Goal: Information Seeking & Learning: Find specific page/section

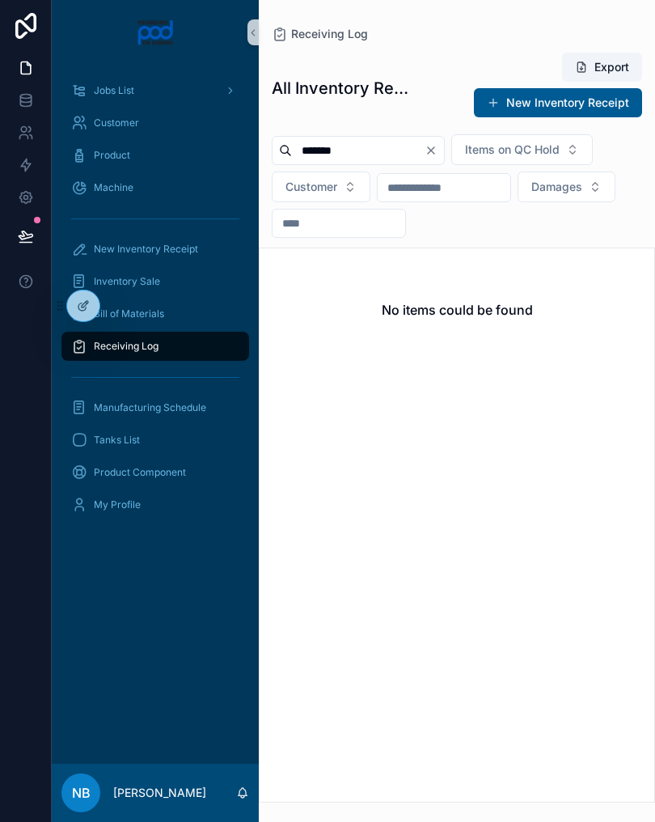
type input "*****"
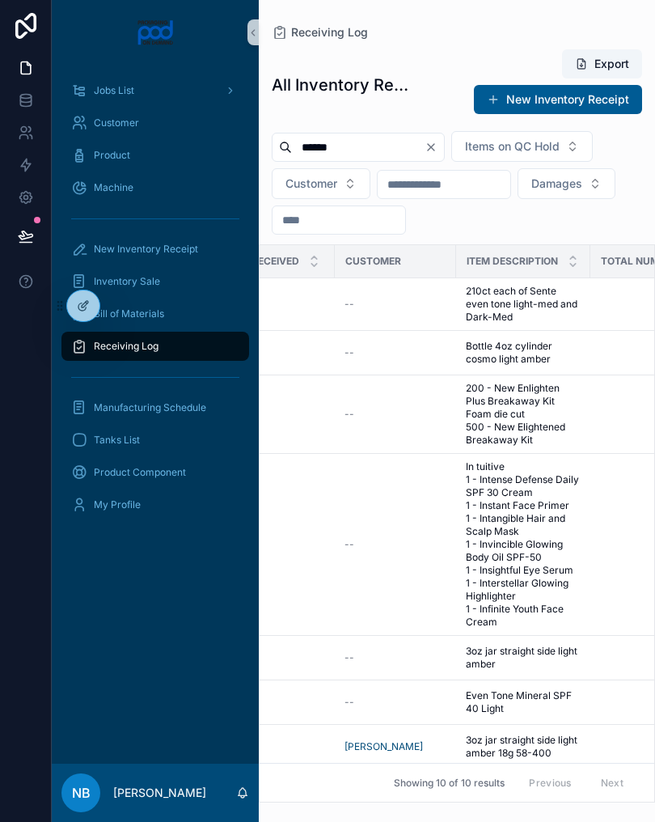
scroll to position [0, 412]
click at [540, 303] on span "210ct each of Sente even tone light-med and Dark-Med" at bounding box center [521, 304] width 115 height 39
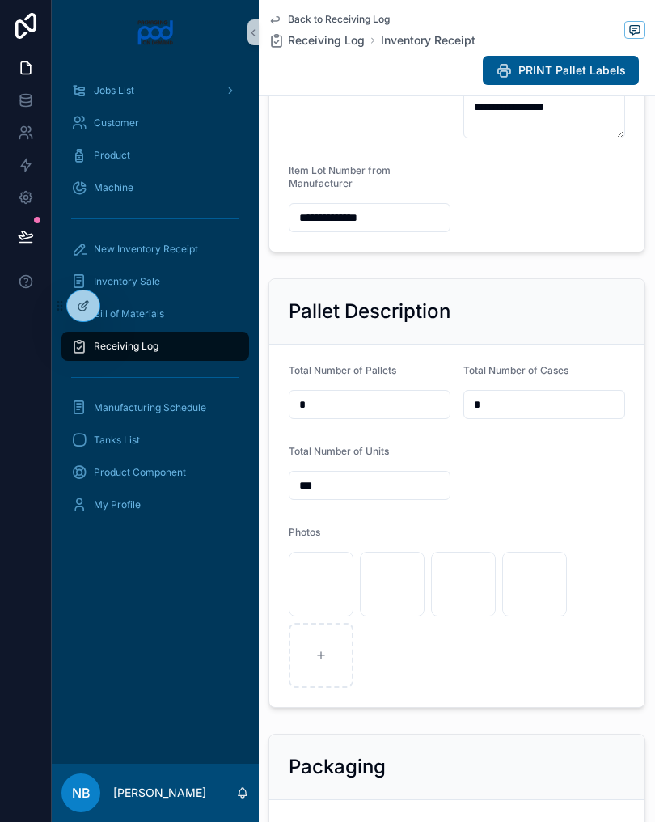
scroll to position [378, 0]
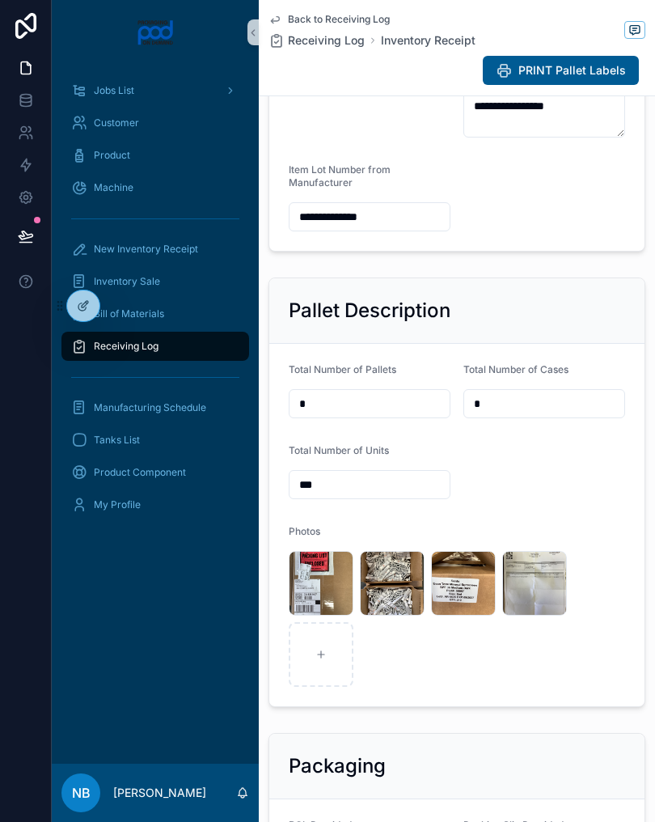
click at [0, 0] on span ".jpg" at bounding box center [0, 0] width 0 height 0
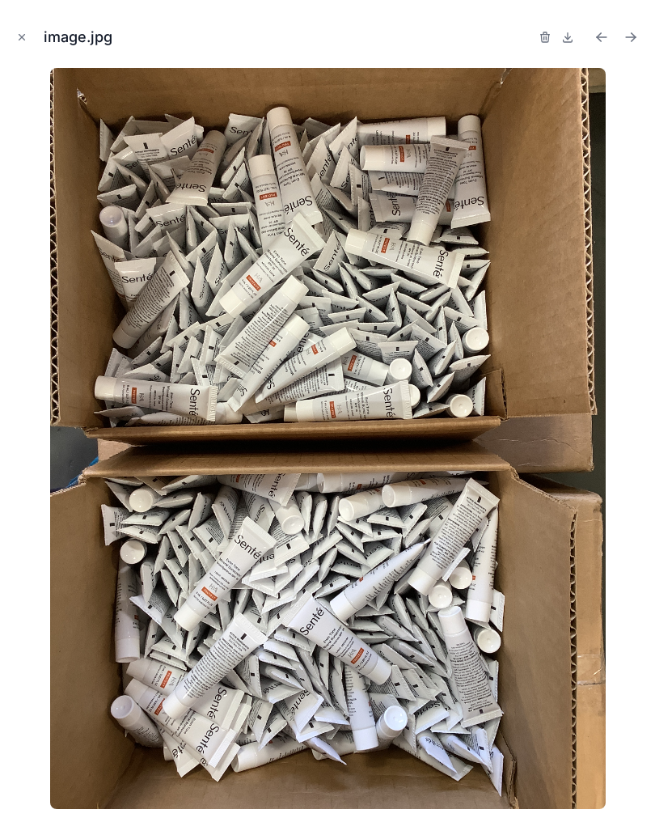
click at [401, 648] on img at bounding box center [328, 438] width 556 height 741
click at [26, 32] on icon "Close modal" at bounding box center [21, 37] width 11 height 11
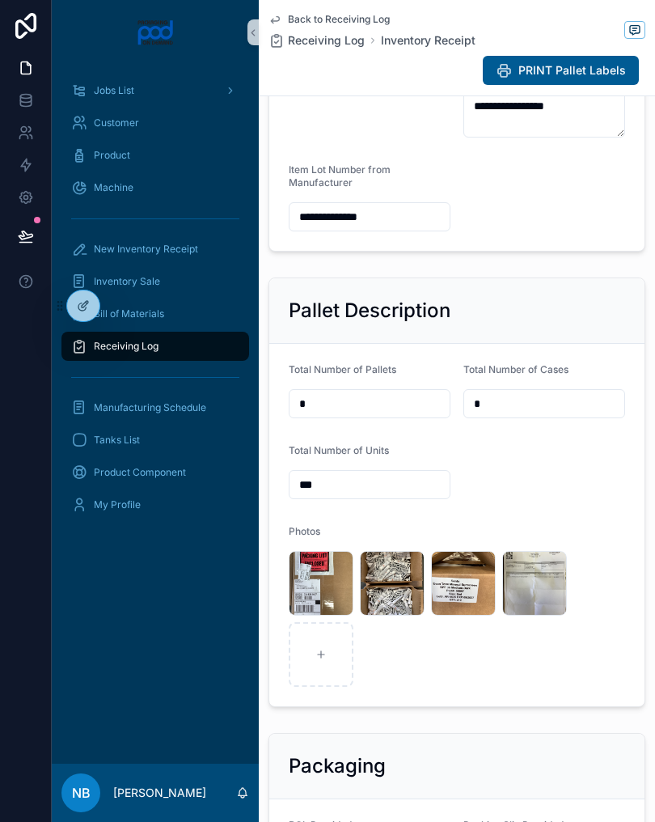
scroll to position [512, 0]
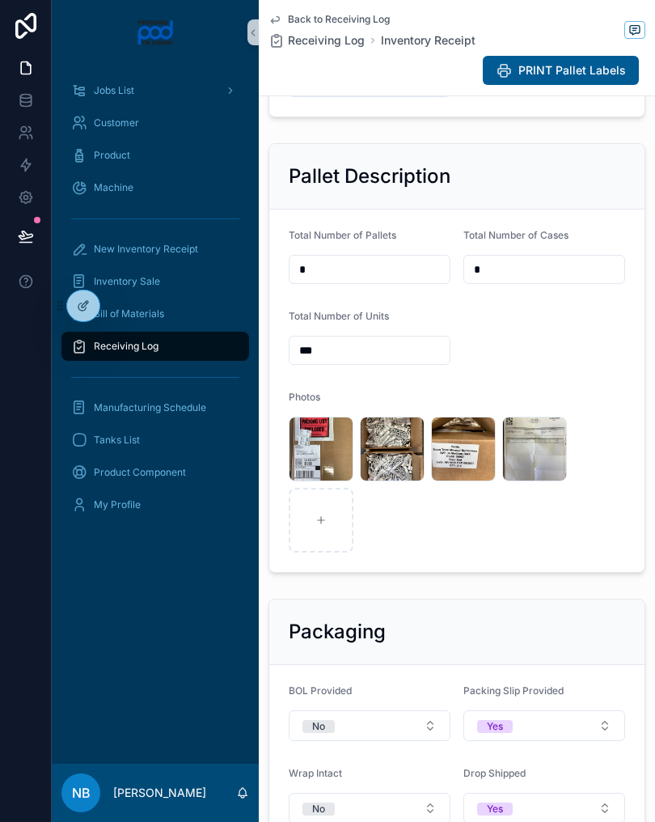
click at [0, 0] on span "image" at bounding box center [0, 0] width 0 height 0
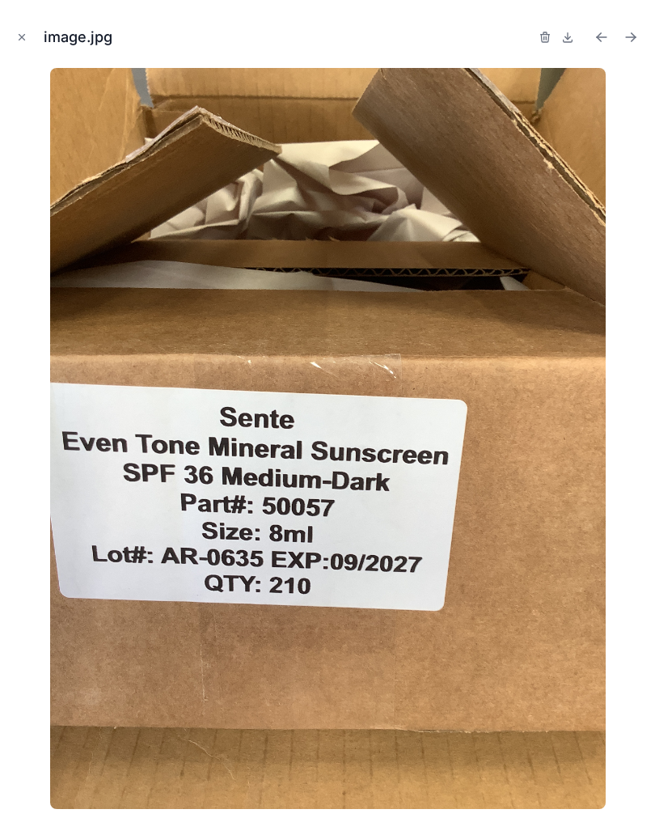
click at [29, 30] on button "Close modal" at bounding box center [22, 37] width 18 height 18
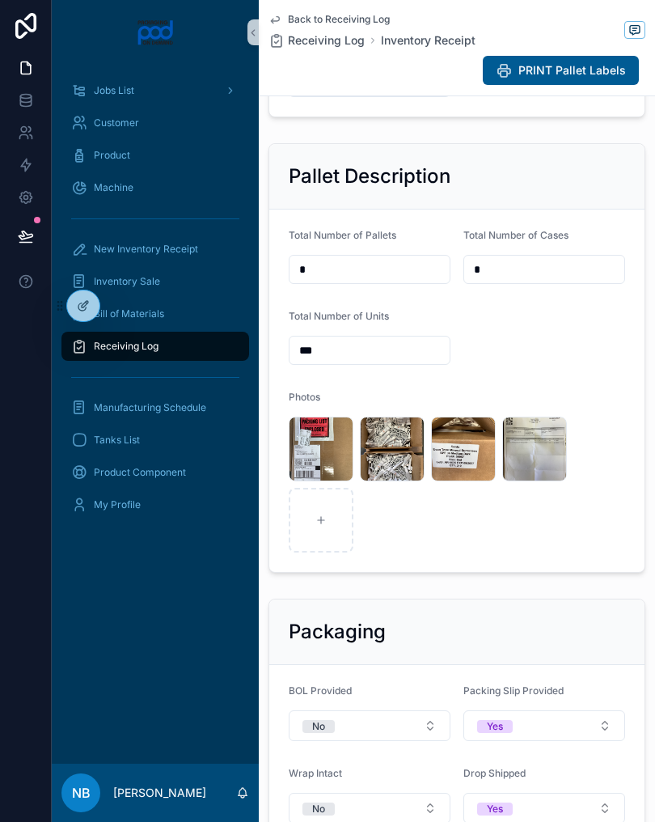
click at [0, 0] on div "image .jpg" at bounding box center [0, 0] width 0 height 0
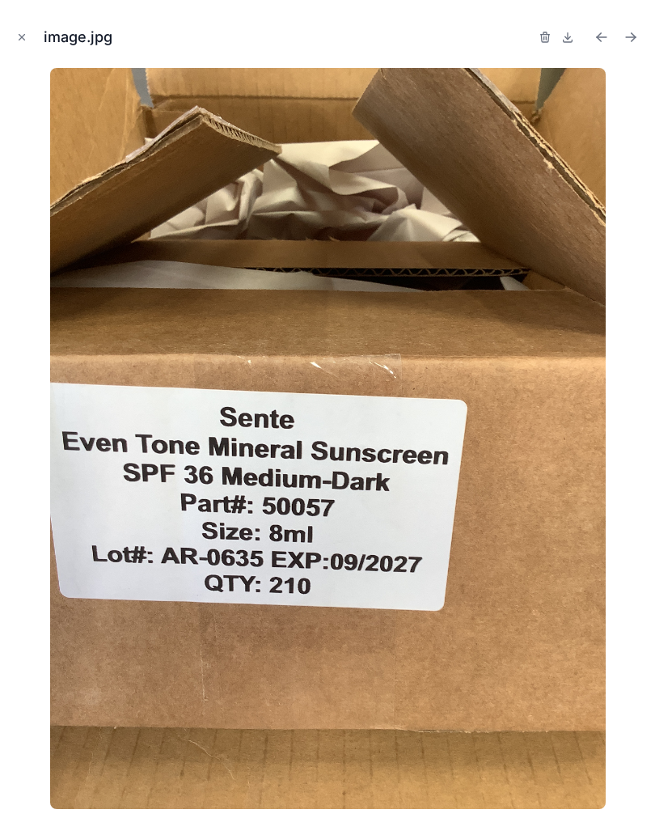
click at [25, 31] on button "Close modal" at bounding box center [22, 37] width 18 height 18
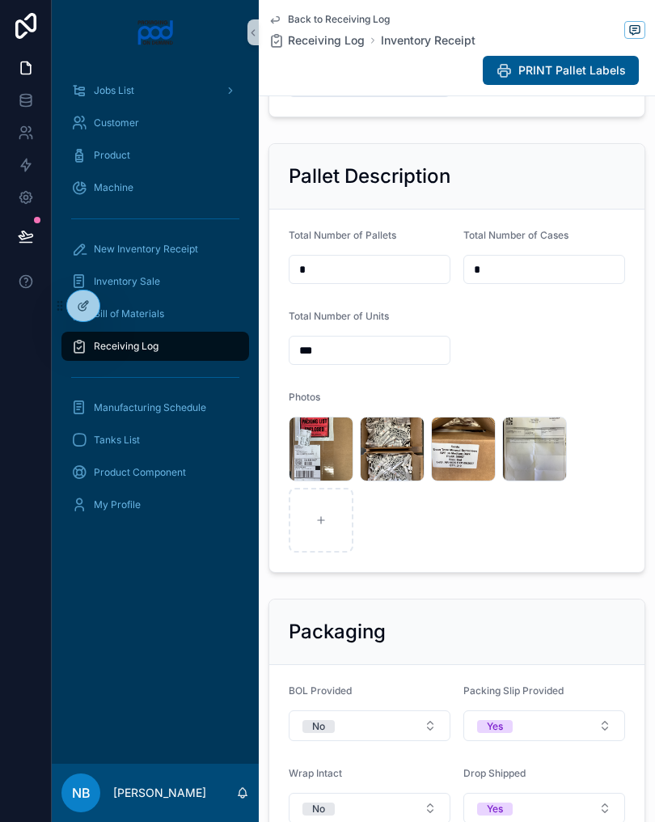
click at [0, 0] on span ".jpg" at bounding box center [0, 0] width 0 height 0
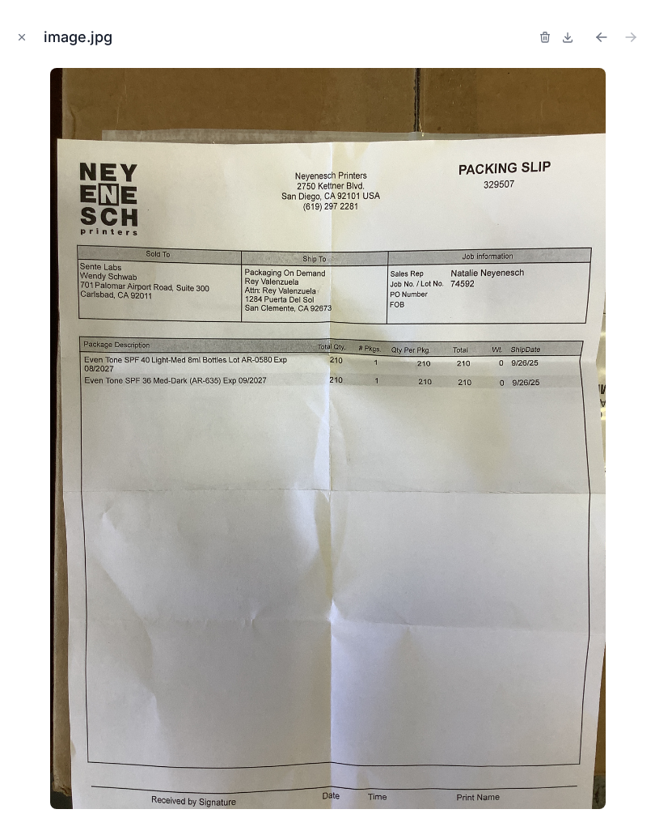
click at [26, 45] on button "Close modal" at bounding box center [22, 37] width 18 height 18
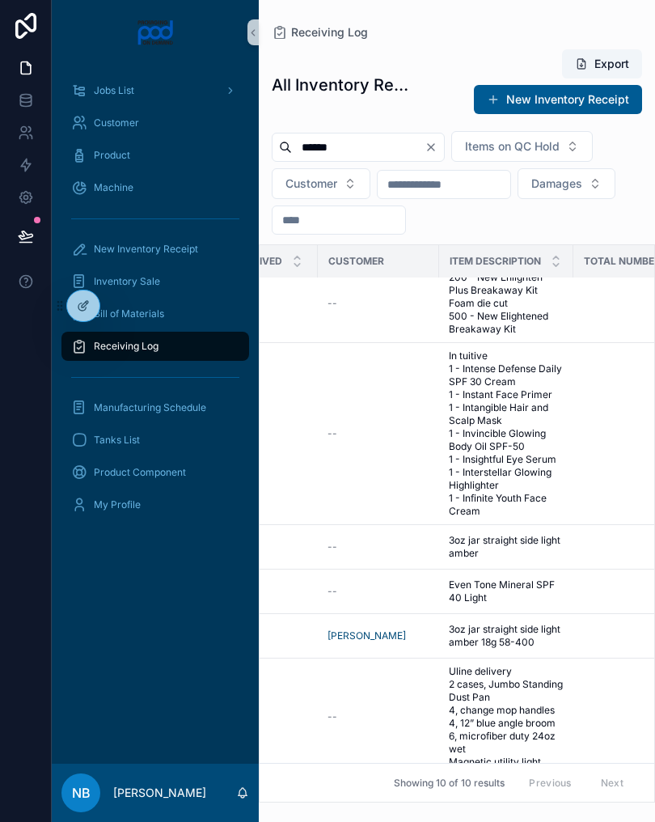
scroll to position [111, 428]
click at [530, 597] on span "Even Tone Mineral SPF 40 Light" at bounding box center [505, 591] width 115 height 26
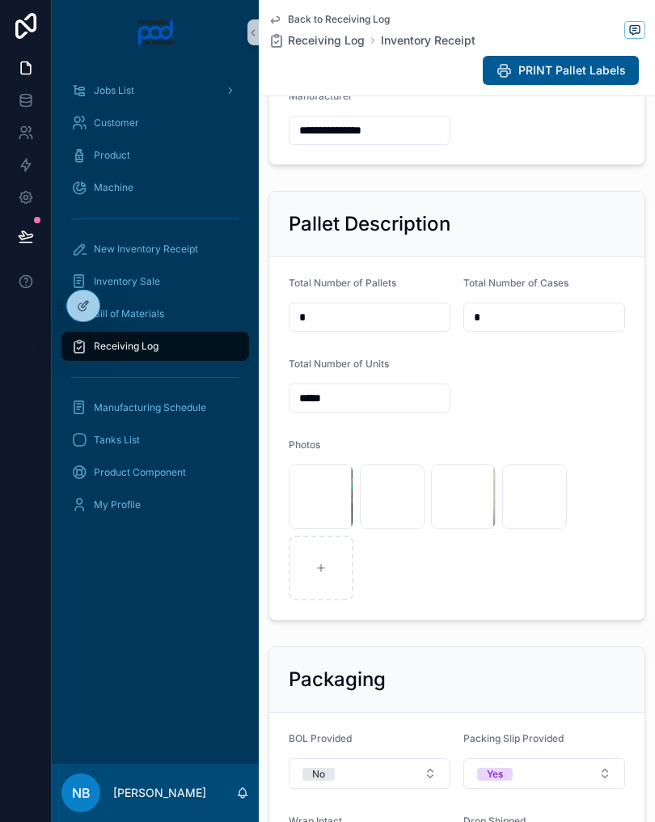
scroll to position [450, 0]
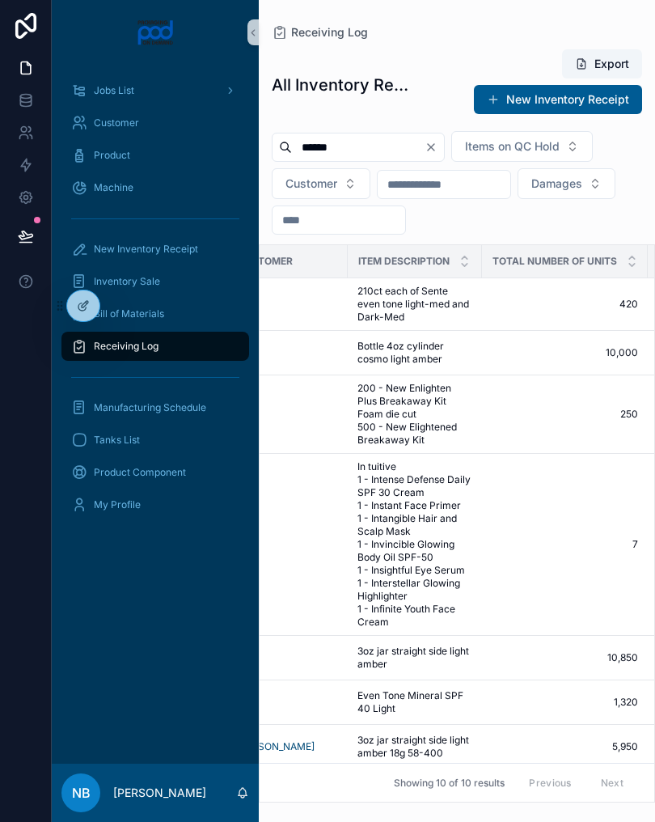
scroll to position [0, 518]
click at [425, 313] on span "210ct each of Sente even tone light-med and Dark-Med" at bounding box center [414, 304] width 115 height 39
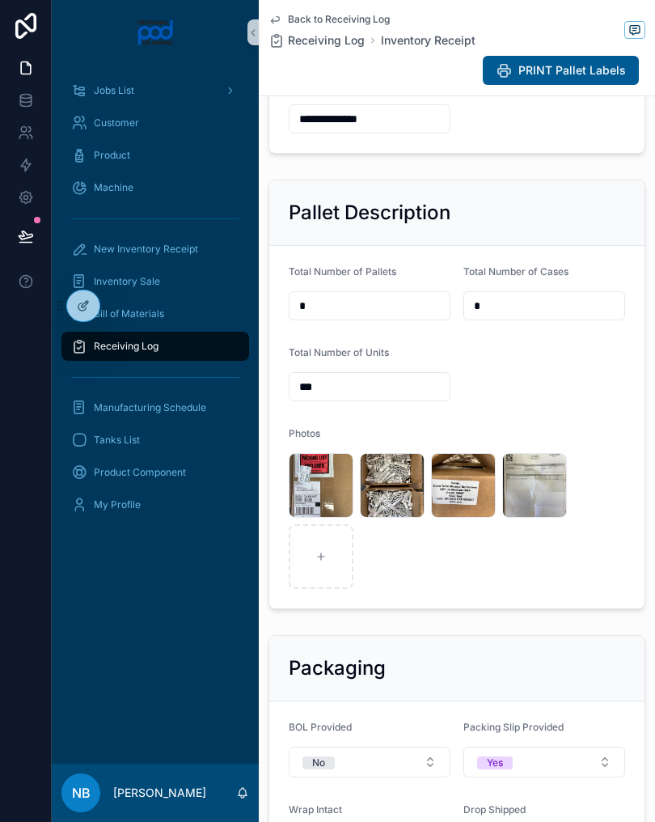
scroll to position [527, 0]
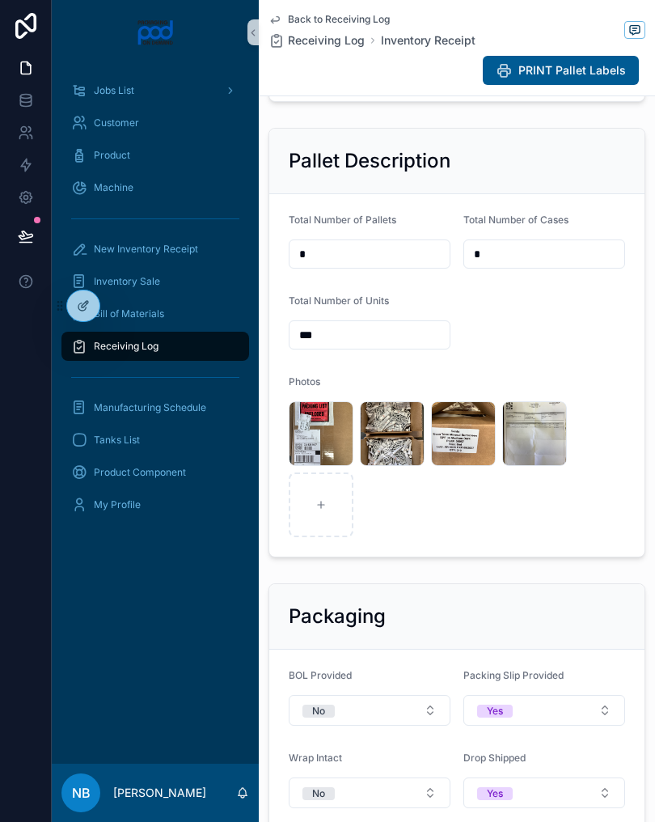
click at [408, 511] on div "image .jpg image .jpg image .jpg image .jpg" at bounding box center [457, 469] width 336 height 136
click at [384, 512] on div "image .jpg image .jpg image .jpg image .jpg" at bounding box center [457, 469] width 336 height 136
click at [0, 0] on span ".jpg" at bounding box center [0, 0] width 0 height 0
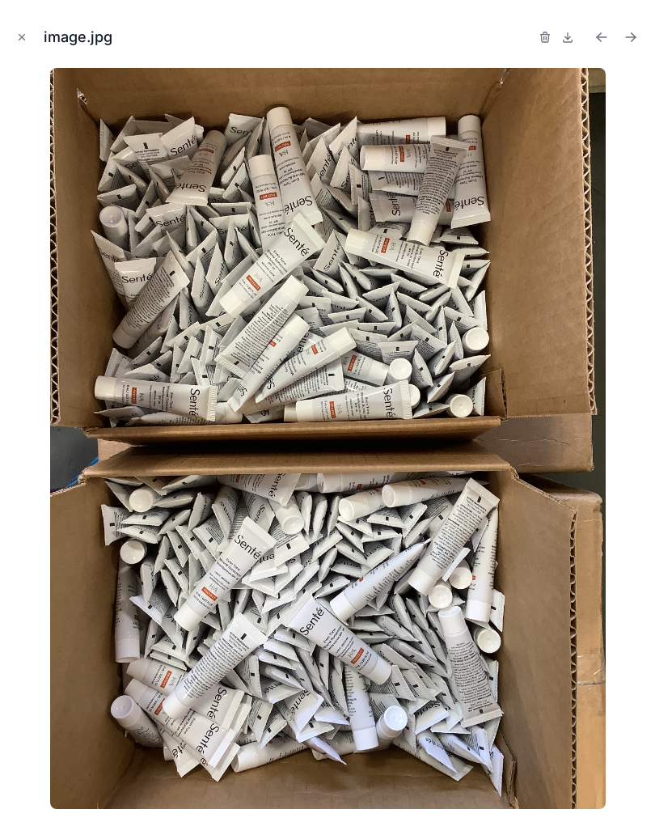
click at [28, 32] on button "Close modal" at bounding box center [22, 37] width 18 height 18
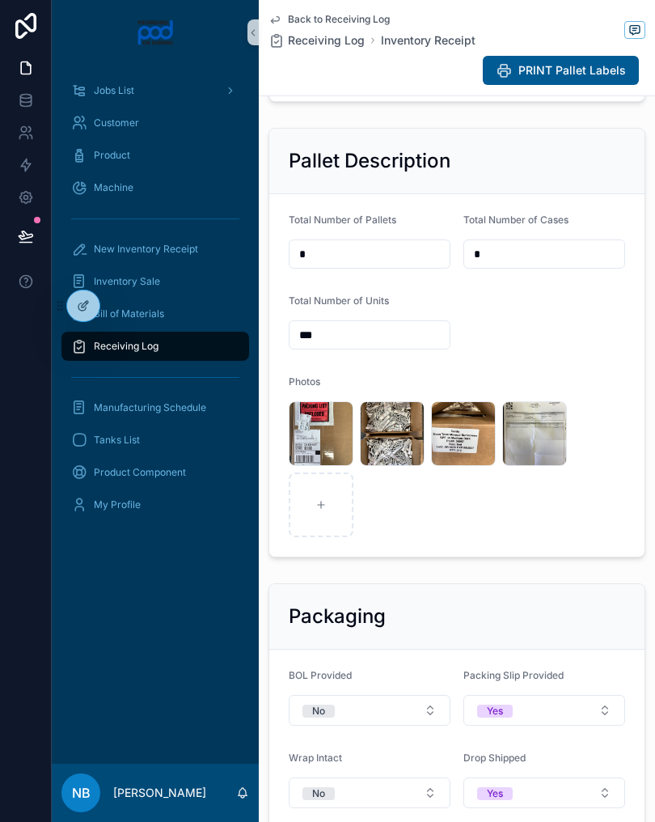
click at [457, 513] on div "image .jpg image .jpg image .jpg image .jpg" at bounding box center [457, 469] width 336 height 136
click at [0, 0] on span ".jpg" at bounding box center [0, 0] width 0 height 0
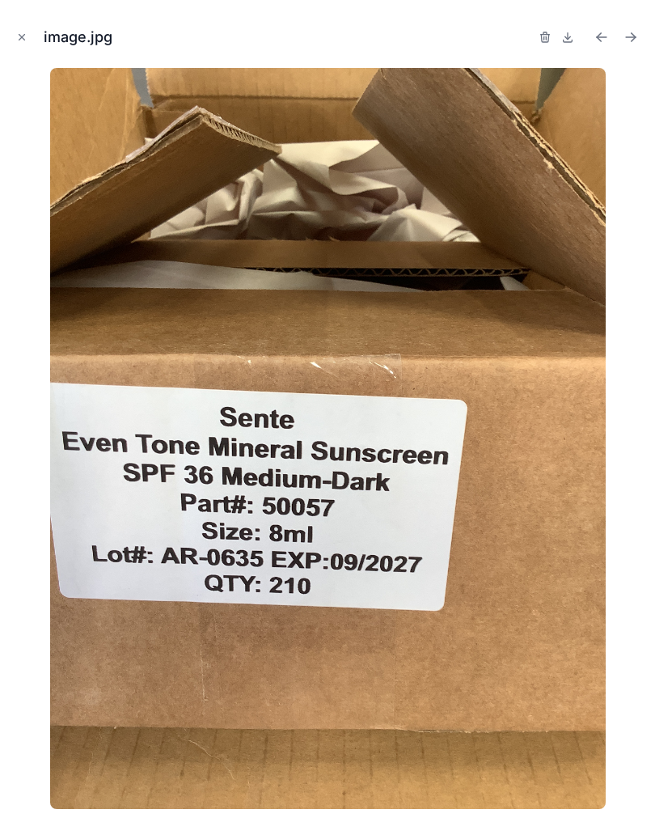
click at [27, 44] on button "Close modal" at bounding box center [22, 37] width 18 height 18
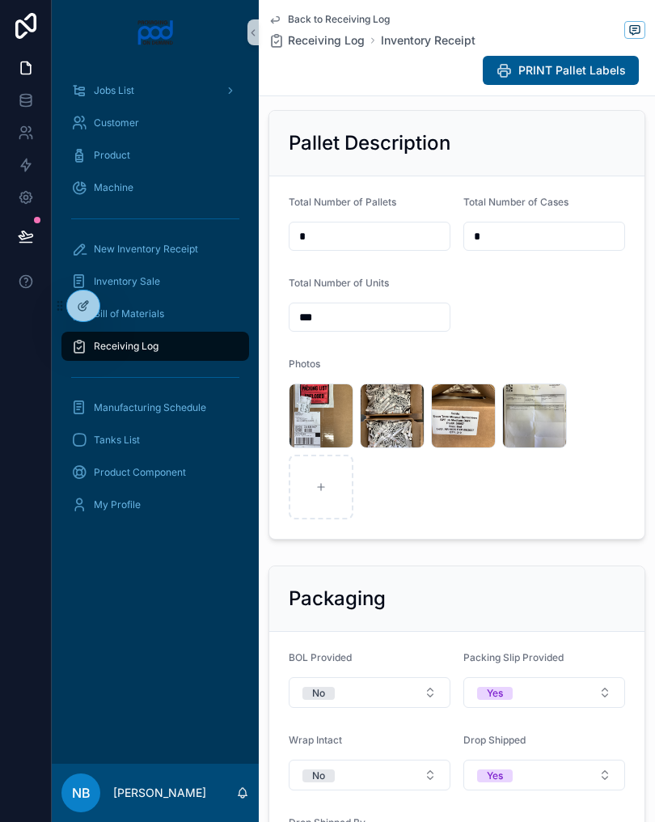
scroll to position [550, 0]
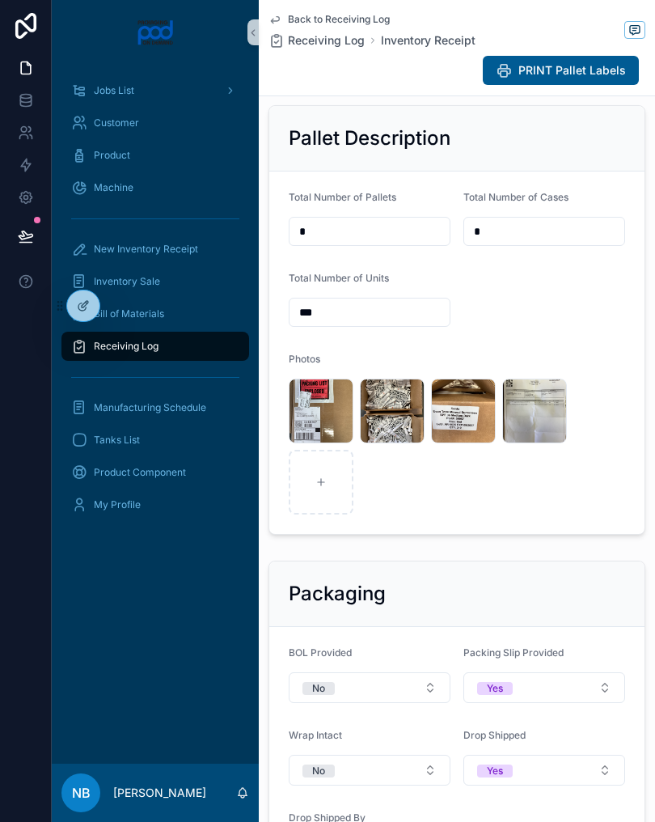
click at [0, 0] on span ".jpg" at bounding box center [0, 0] width 0 height 0
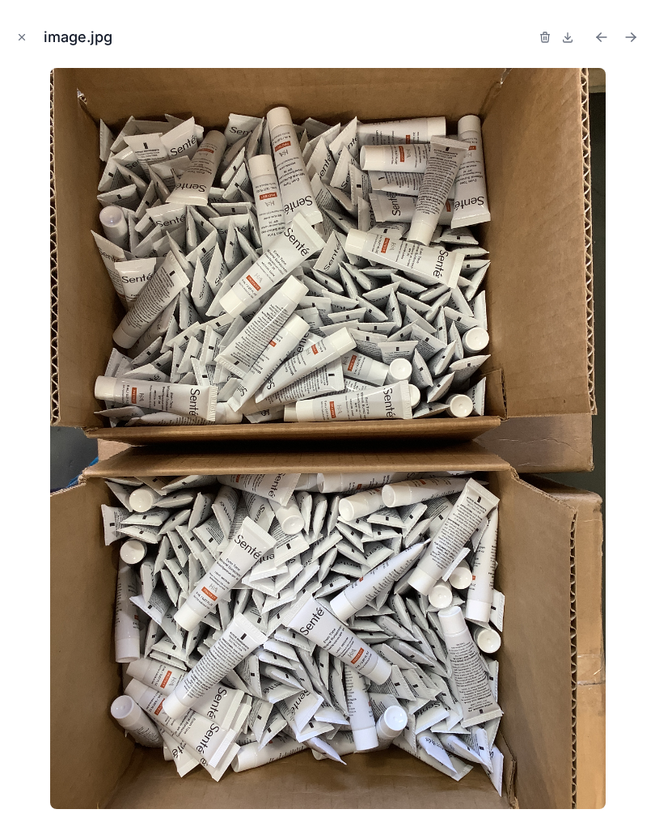
click at [30, 41] on button "Close modal" at bounding box center [22, 37] width 18 height 18
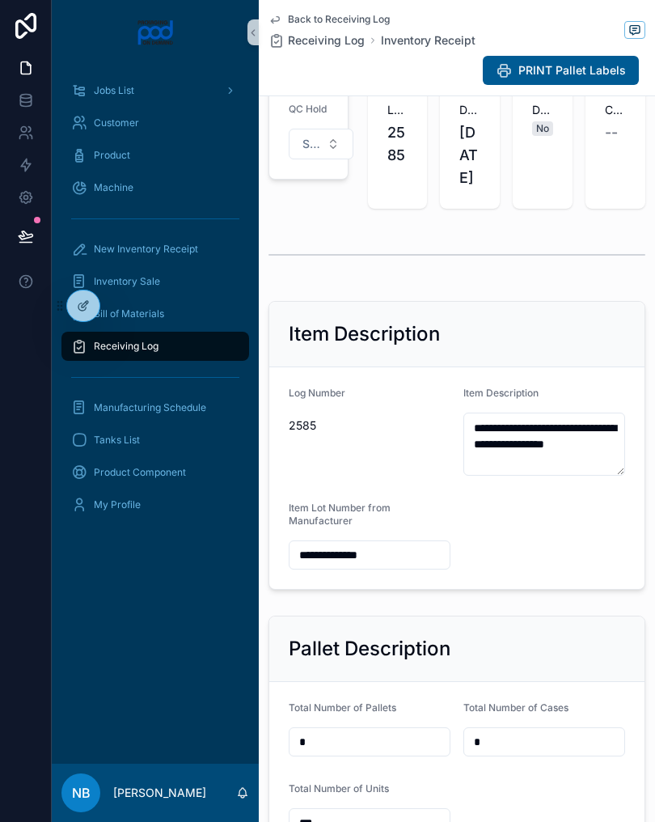
scroll to position [30, 0]
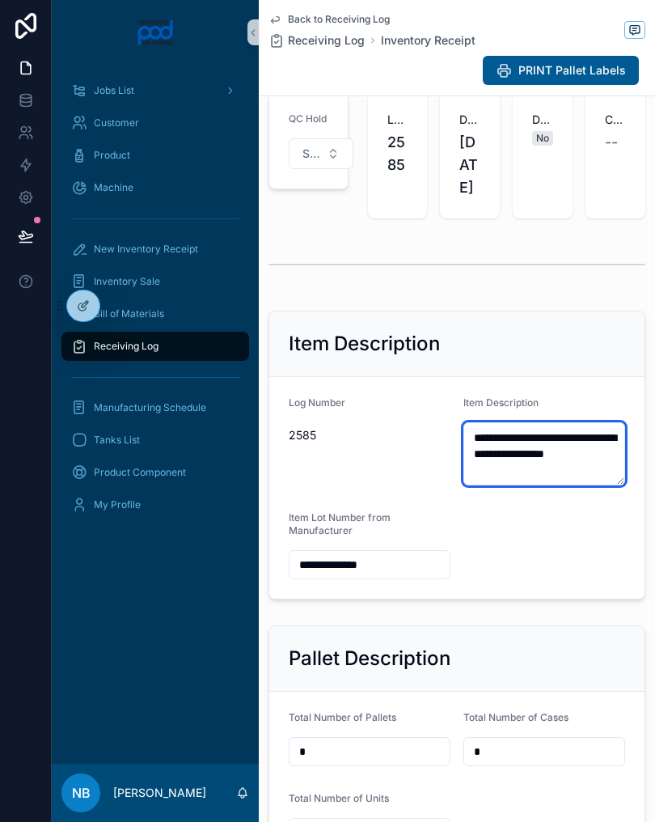
click at [542, 485] on textarea "**********" at bounding box center [544, 453] width 162 height 63
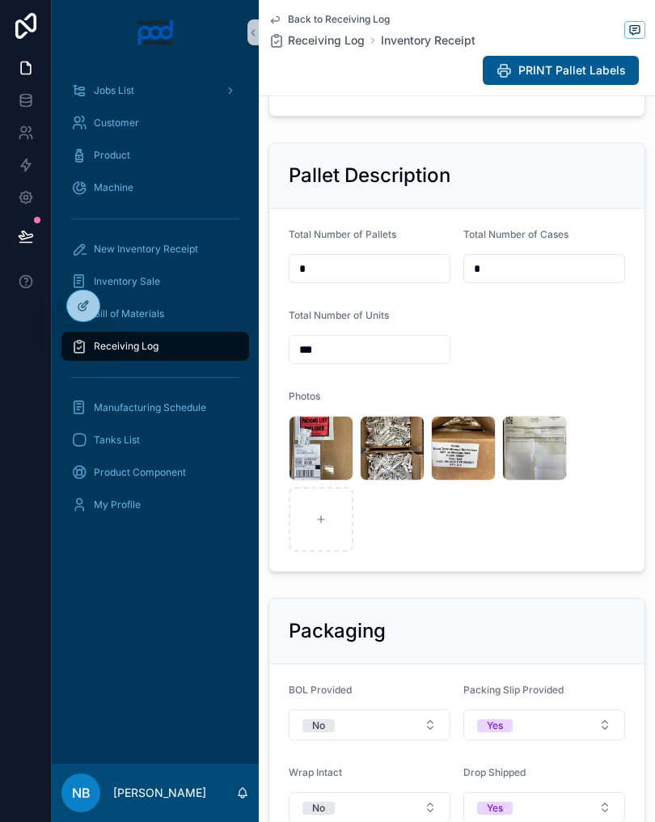
scroll to position [527, 0]
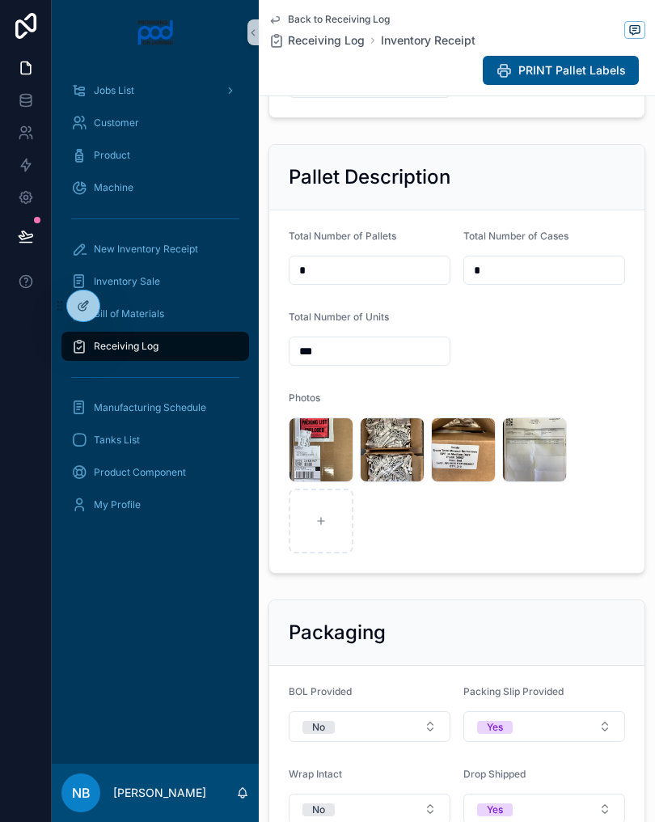
type textarea "**********"
click at [521, 281] on input "*" at bounding box center [544, 270] width 160 height 23
type input "*"
click at [0, 0] on span ".jpg" at bounding box center [0, 0] width 0 height 0
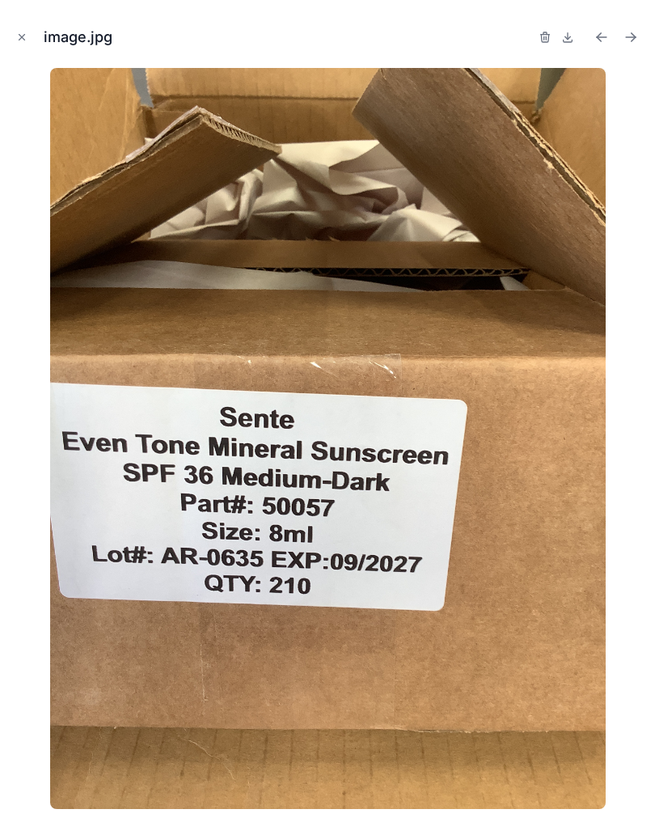
click at [36, 24] on div "image.jpg" at bounding box center [327, 37] width 629 height 49
click at [27, 35] on icon "Close modal" at bounding box center [21, 37] width 11 height 11
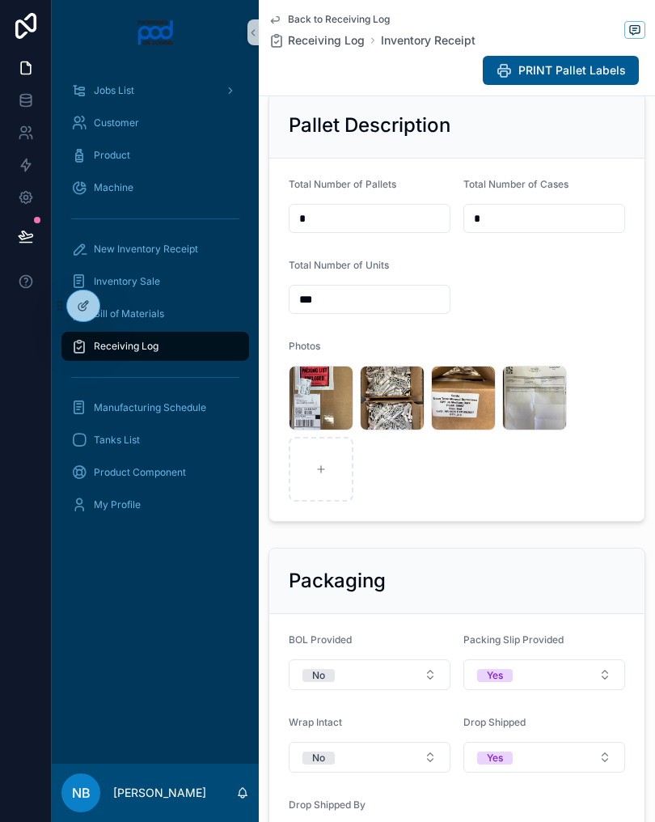
scroll to position [578, 0]
click at [0, 0] on div "image .jpg" at bounding box center [0, 0] width 0 height 0
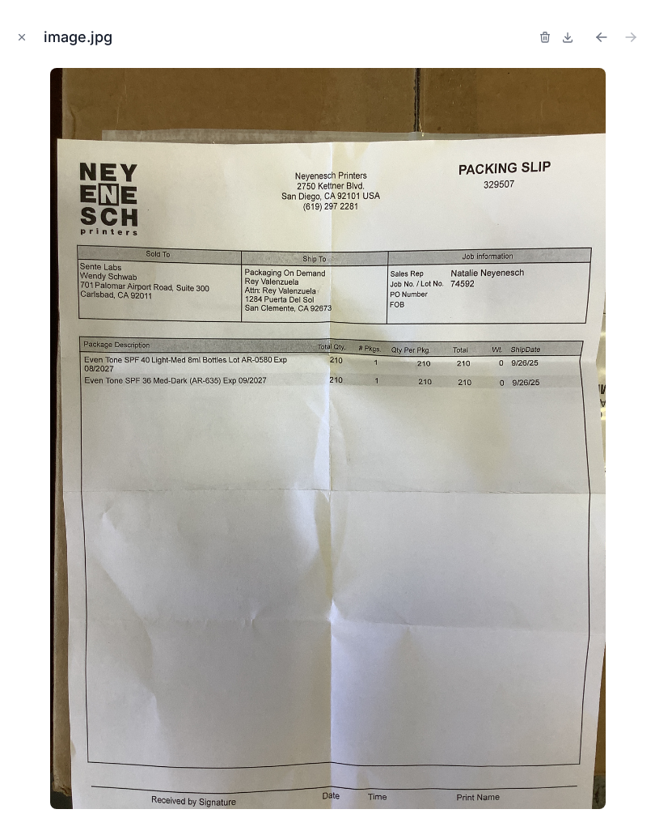
click at [15, 32] on button "Close modal" at bounding box center [22, 37] width 18 height 18
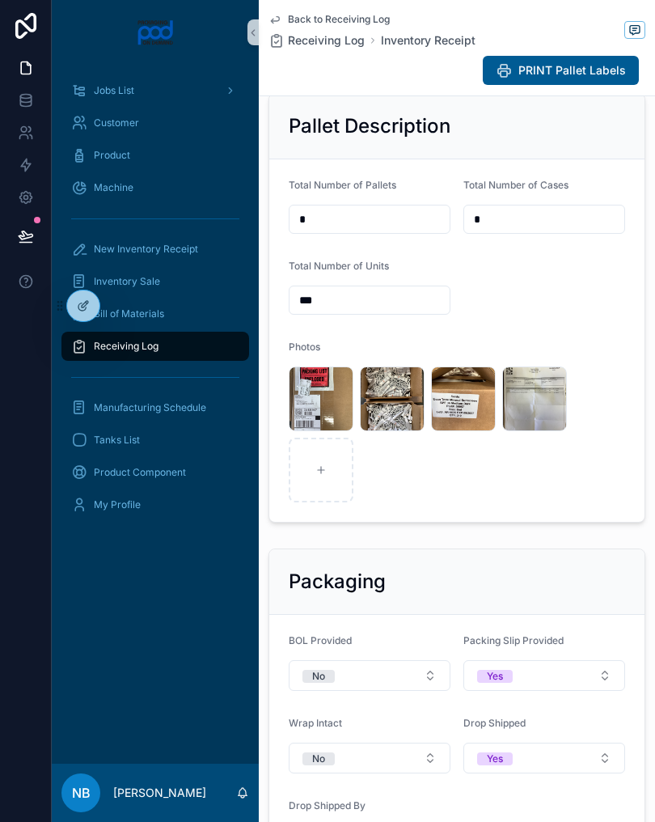
click at [383, 431] on div "image .jpg" at bounding box center [392, 398] width 65 height 65
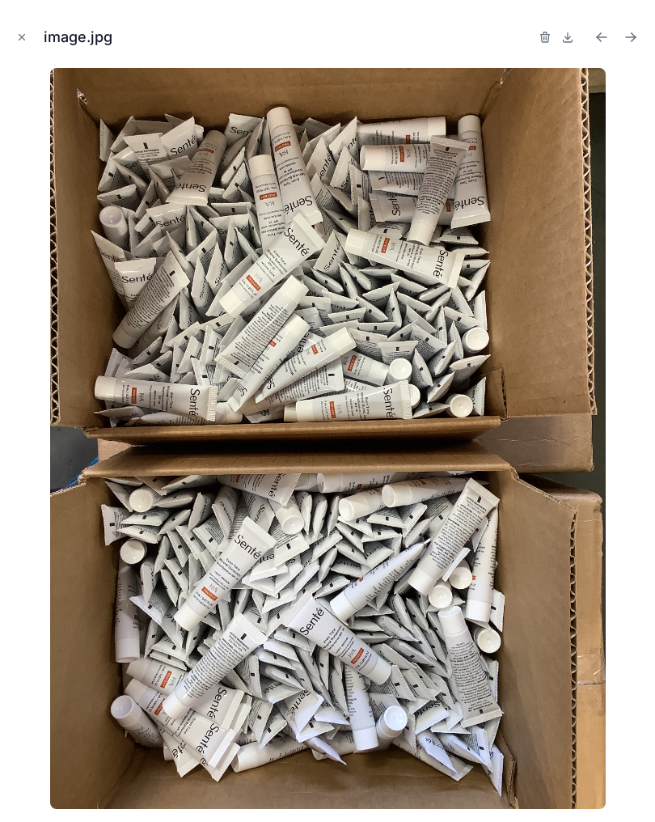
click at [10, 40] on div "image.jpg" at bounding box center [327, 411] width 655 height 822
click at [23, 33] on icon "Close modal" at bounding box center [21, 37] width 11 height 11
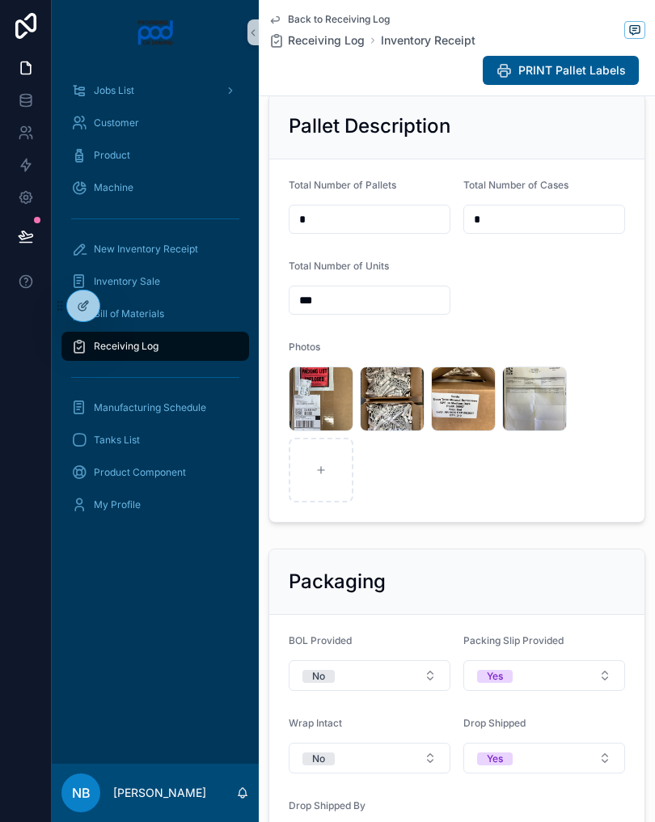
click at [458, 431] on div "image .jpg" at bounding box center [463, 398] width 65 height 65
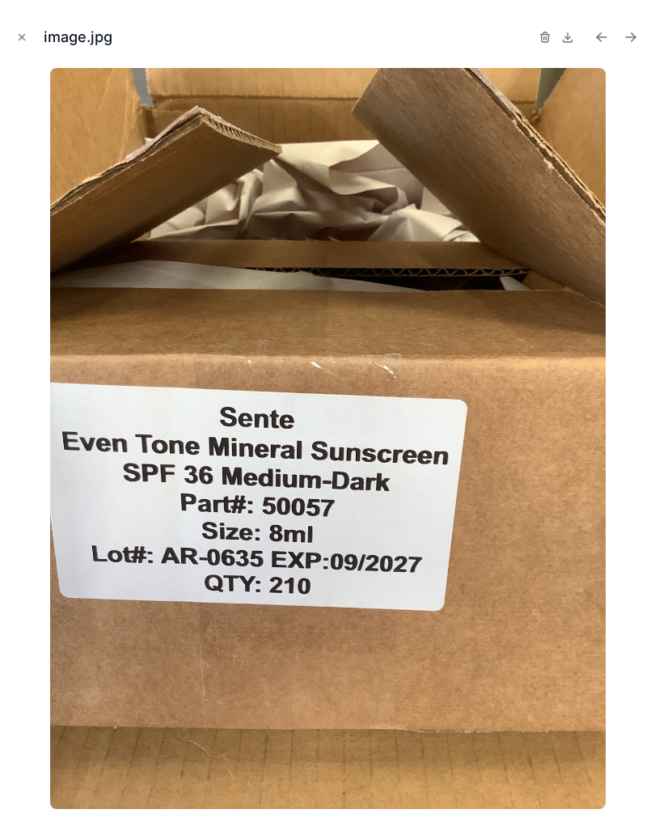
click at [25, 41] on icon "Close modal" at bounding box center [21, 37] width 11 height 11
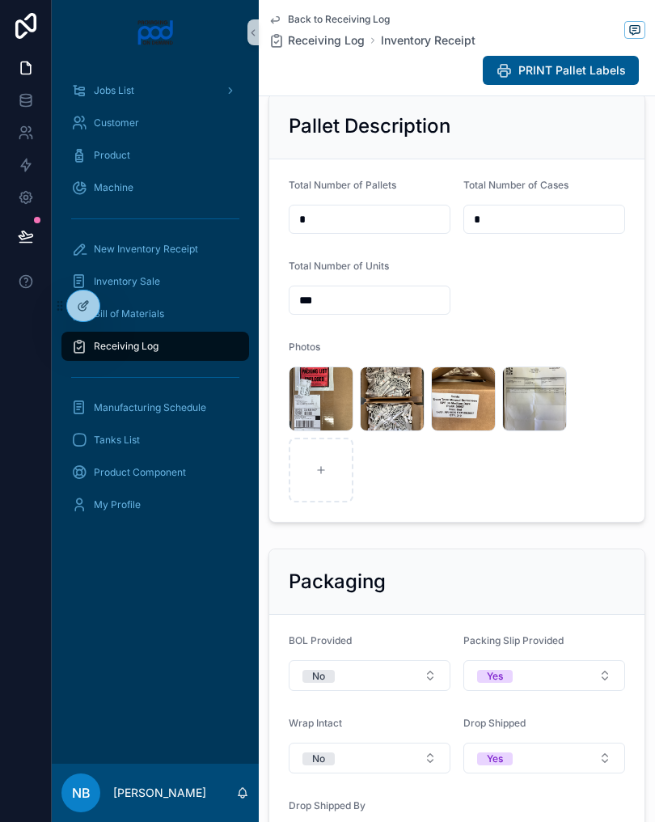
click at [176, 354] on div "Receiving Log" at bounding box center [155, 346] width 168 height 26
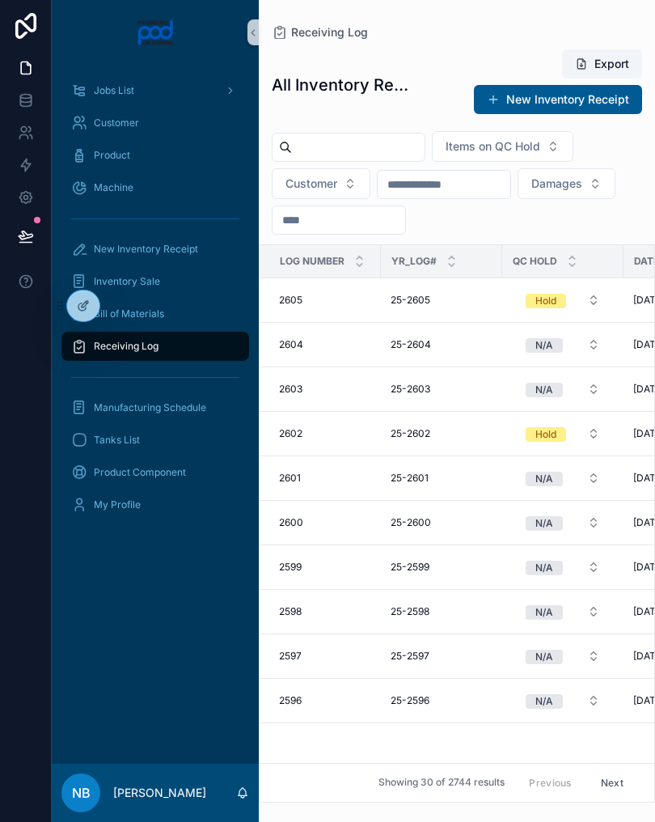
click at [352, 137] on input "scrollable content" at bounding box center [358, 147] width 133 height 23
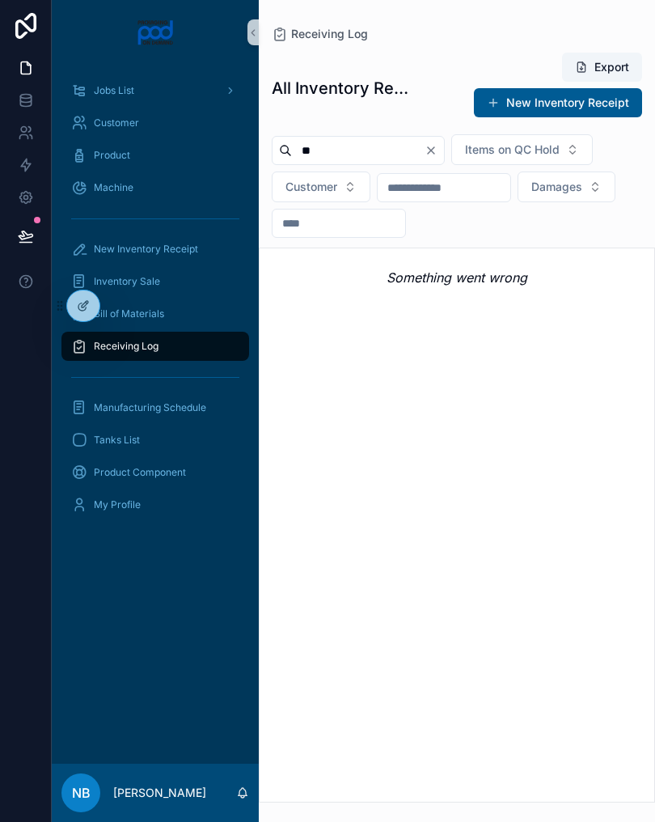
type input "*"
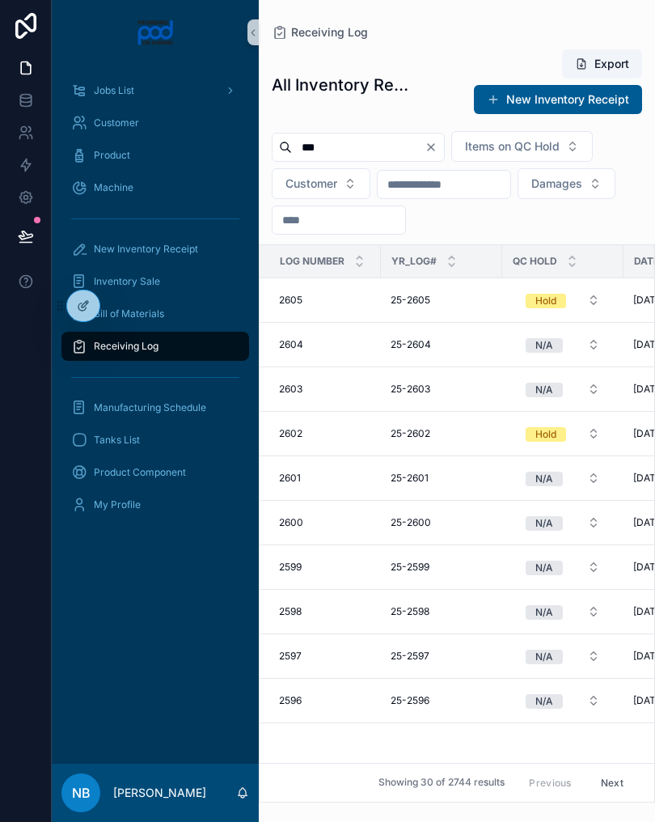
type input "****"
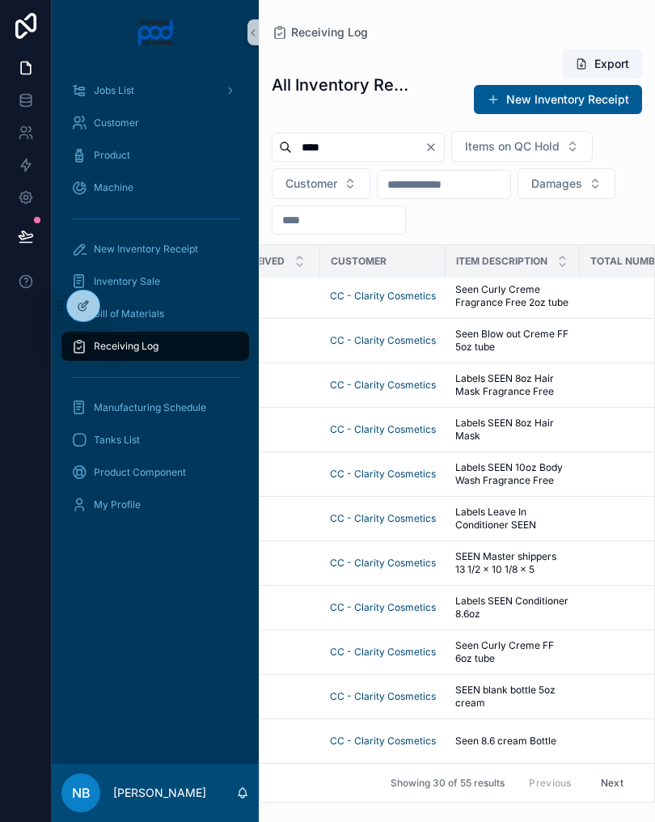
scroll to position [1108, 425]
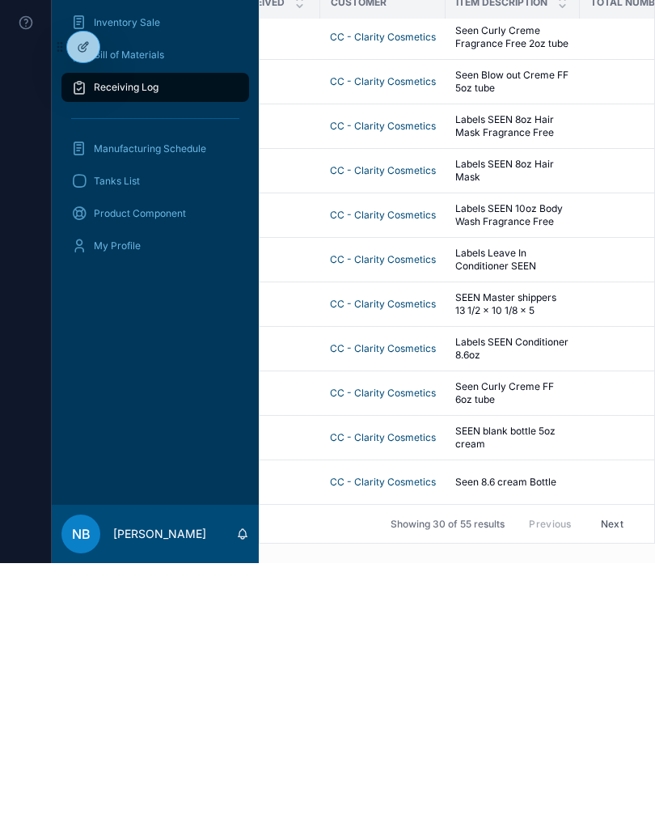
click at [381, 734] on span "CC - Clarity Cosmetics" at bounding box center [383, 740] width 106 height 13
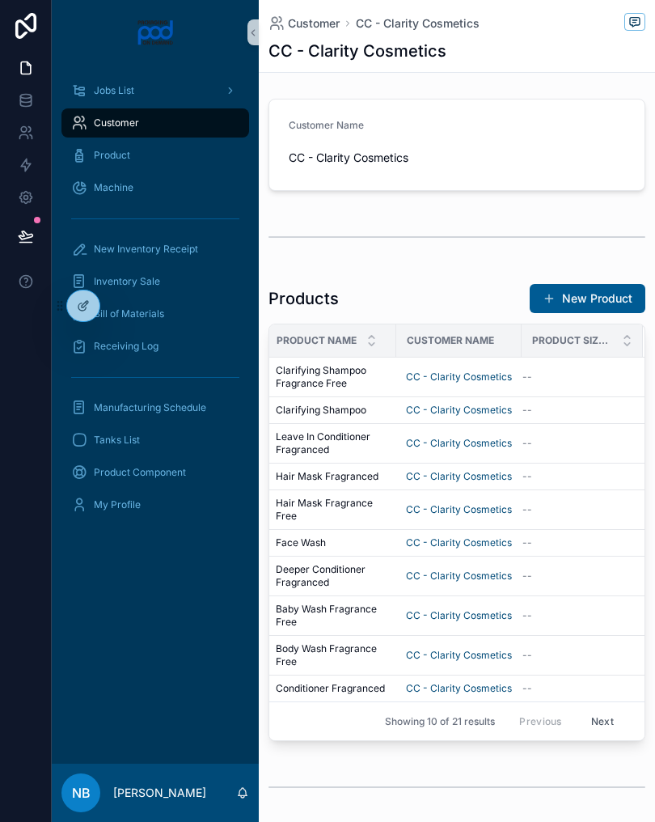
scroll to position [0, 12]
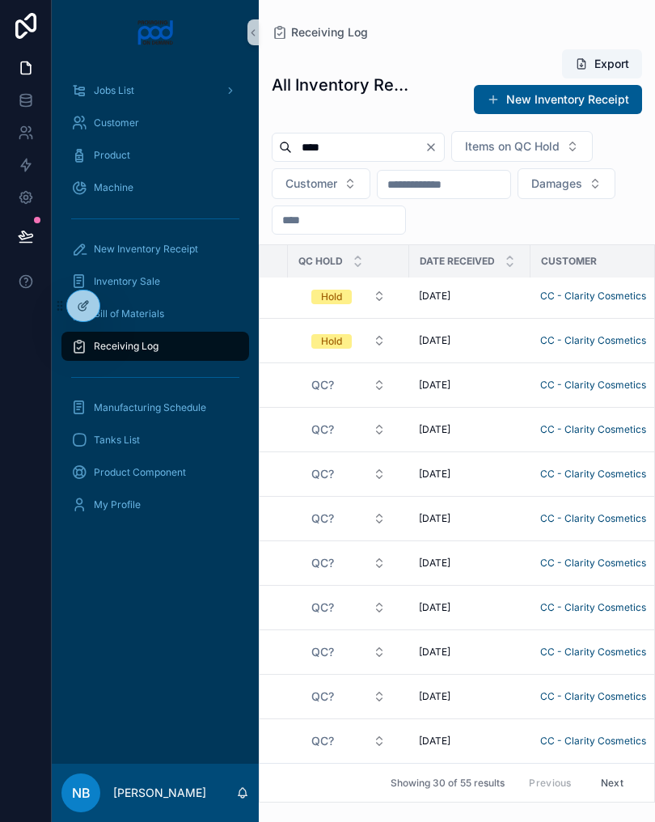
scroll to position [1108, 213]
click at [600, 740] on span "CC - Clarity Cosmetics" at bounding box center [595, 740] width 106 height 13
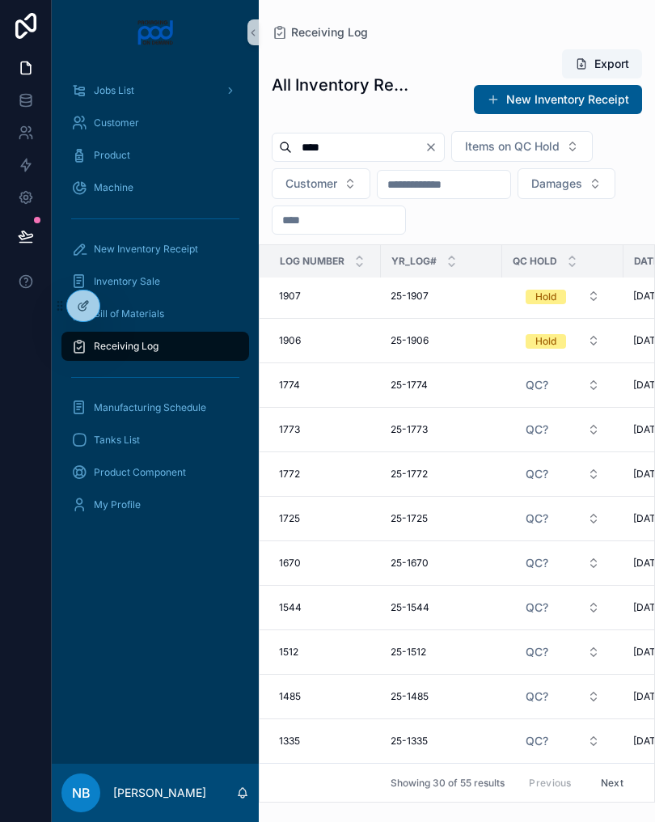
scroll to position [1108, 0]
click at [420, 738] on span "25-1335" at bounding box center [409, 740] width 37 height 13
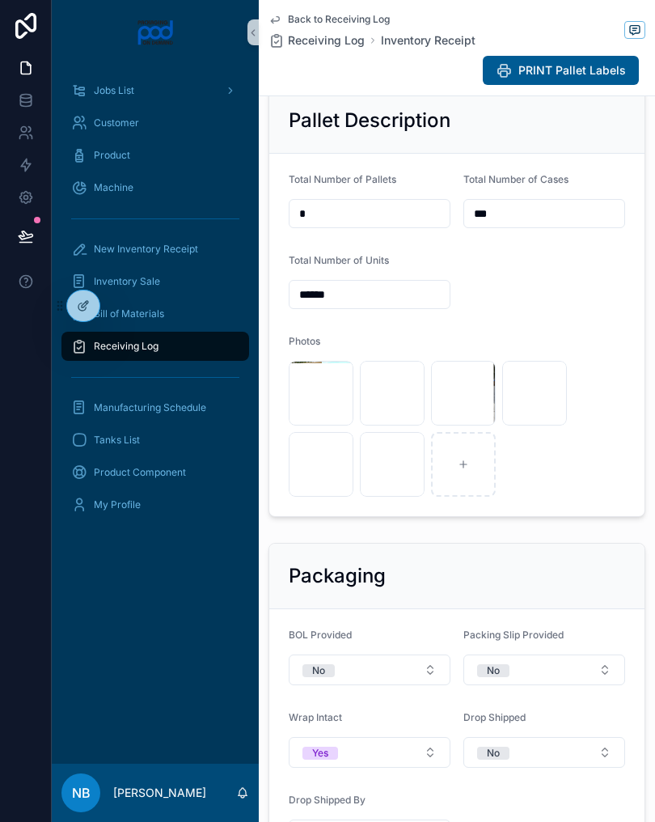
scroll to position [602, 0]
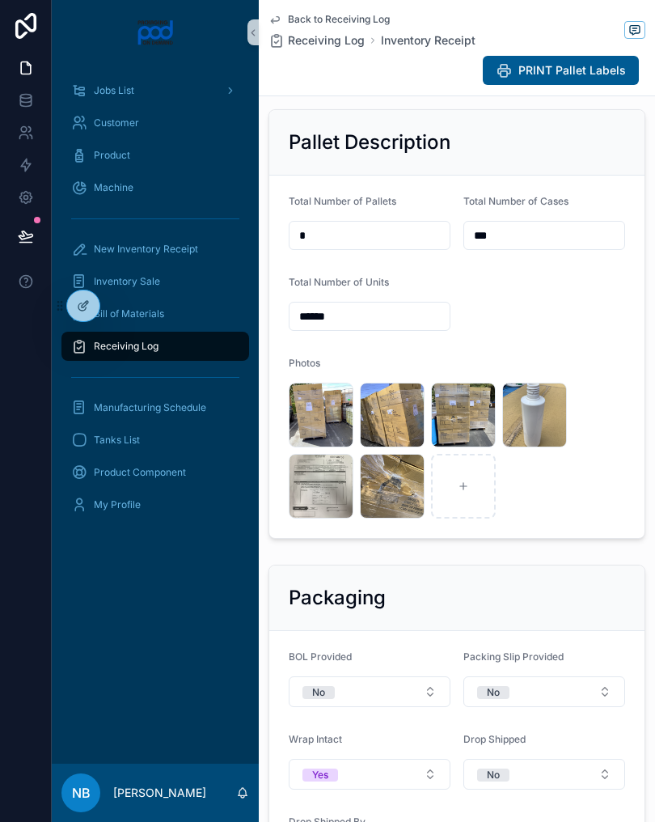
click at [0, 0] on icon "scrollable content" at bounding box center [0, 0] width 0 height 0
click at [392, 415] on div "image .jpg" at bounding box center [392, 414] width 65 height 65
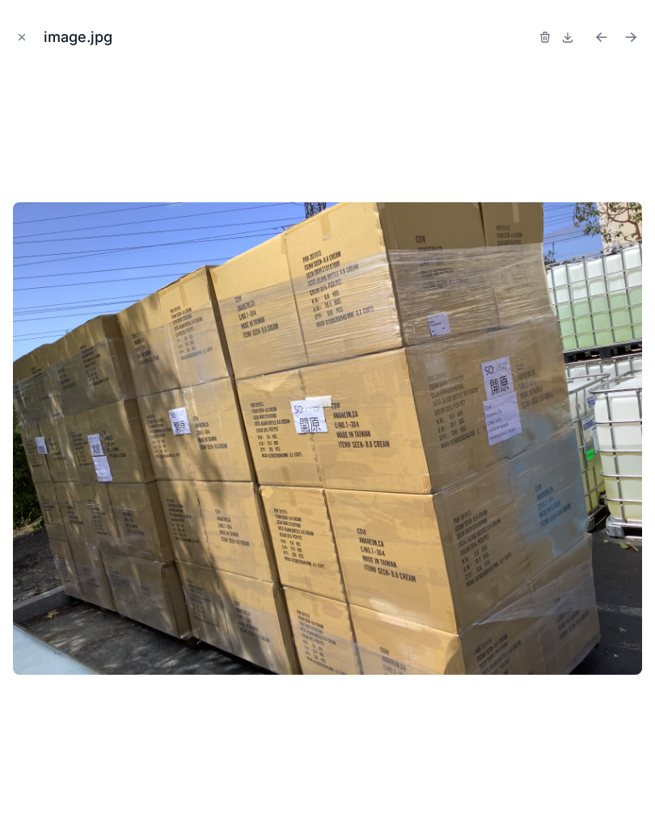
click at [495, 454] on img at bounding box center [327, 438] width 629 height 472
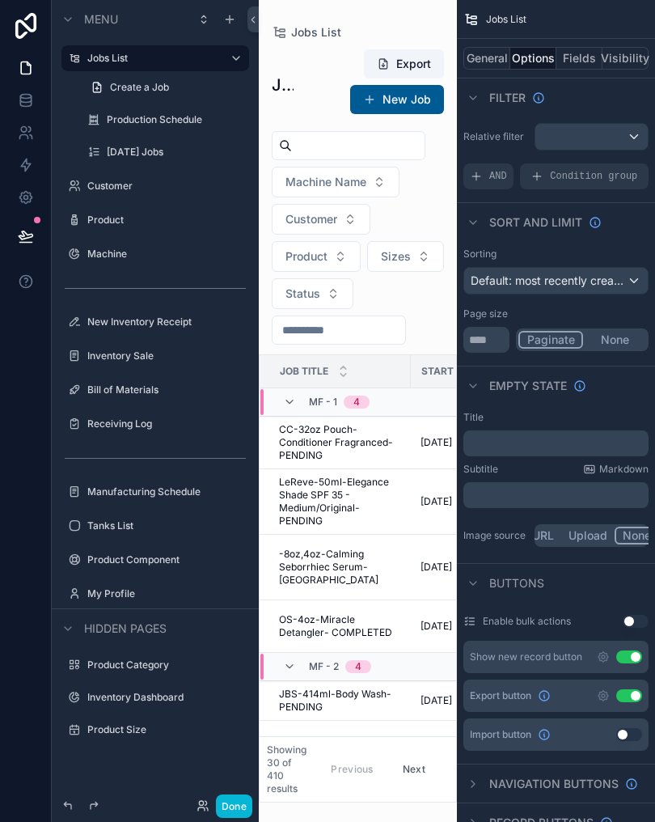
click at [235, 794] on button "Done" at bounding box center [234, 805] width 36 height 23
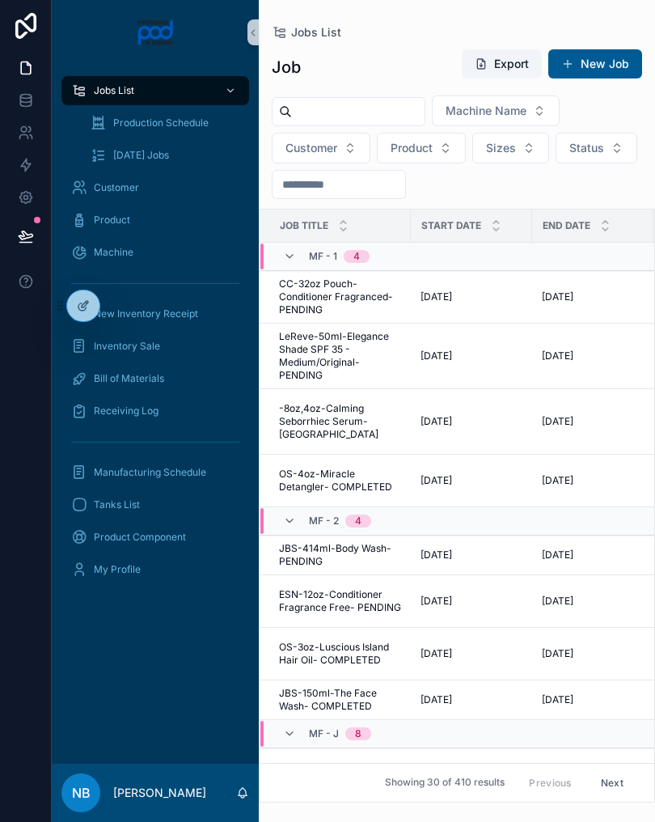
click at [181, 412] on div "Receiving Log" at bounding box center [155, 411] width 168 height 26
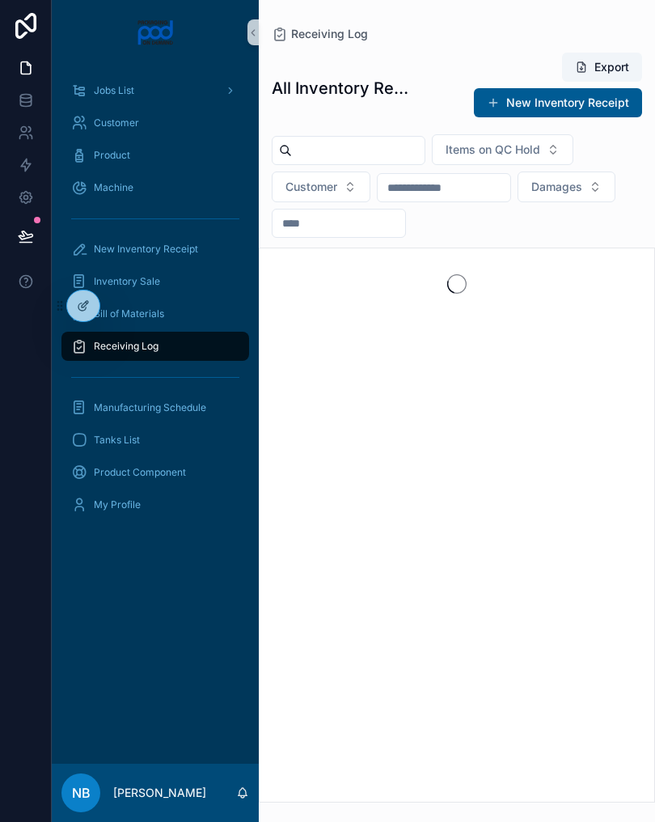
click at [369, 156] on input "scrollable content" at bounding box center [358, 150] width 133 height 23
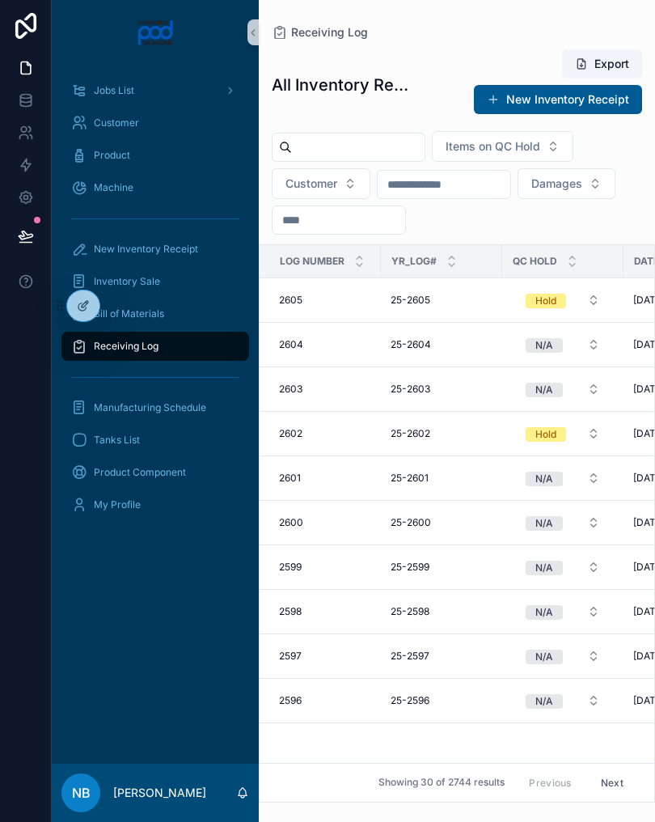
click at [362, 137] on input "scrollable content" at bounding box center [358, 147] width 133 height 23
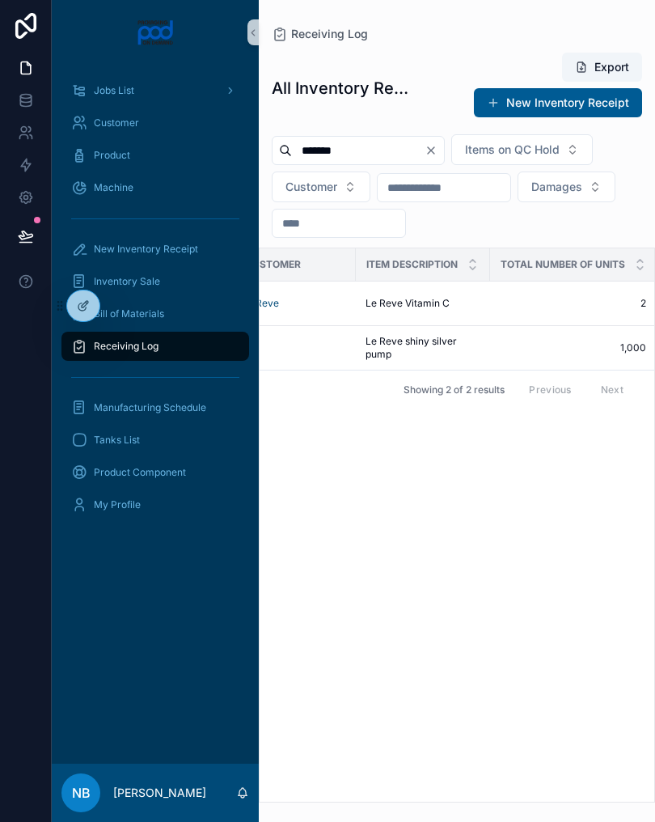
scroll to position [0, 509]
type input "*******"
click at [482, 349] on td "Le Reve shiny silver pump Le Reve shiny silver pump" at bounding box center [424, 348] width 134 height 44
click at [451, 353] on span "Le Reve shiny silver pump" at bounding box center [423, 348] width 115 height 26
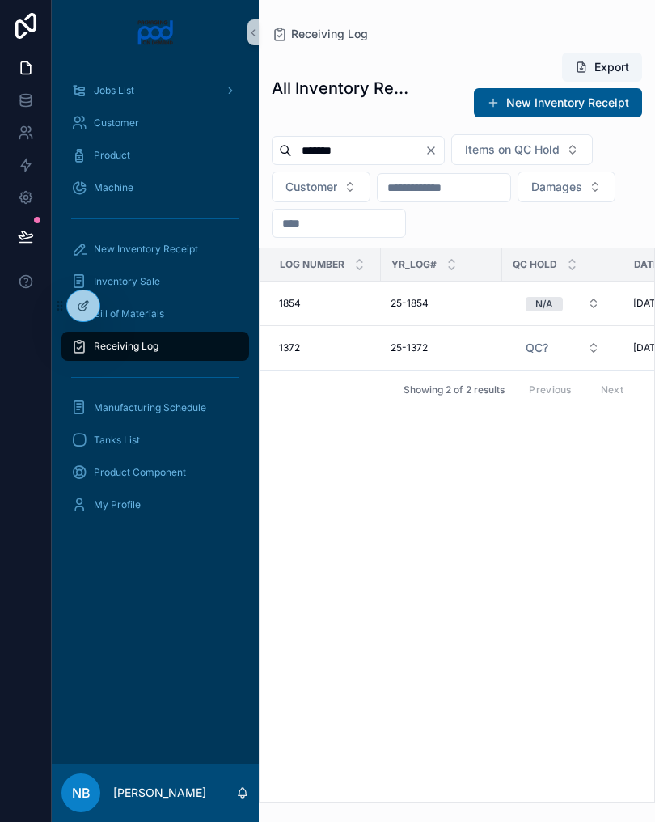
click at [437, 144] on icon "Clear" at bounding box center [431, 150] width 13 height 13
click at [379, 156] on input "scrollable content" at bounding box center [358, 150] width 133 height 23
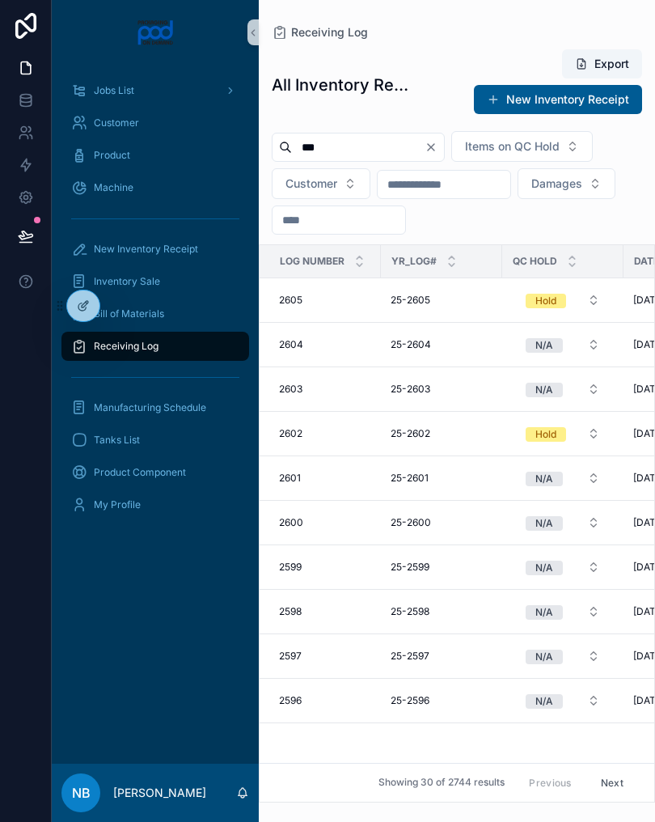
type input "****"
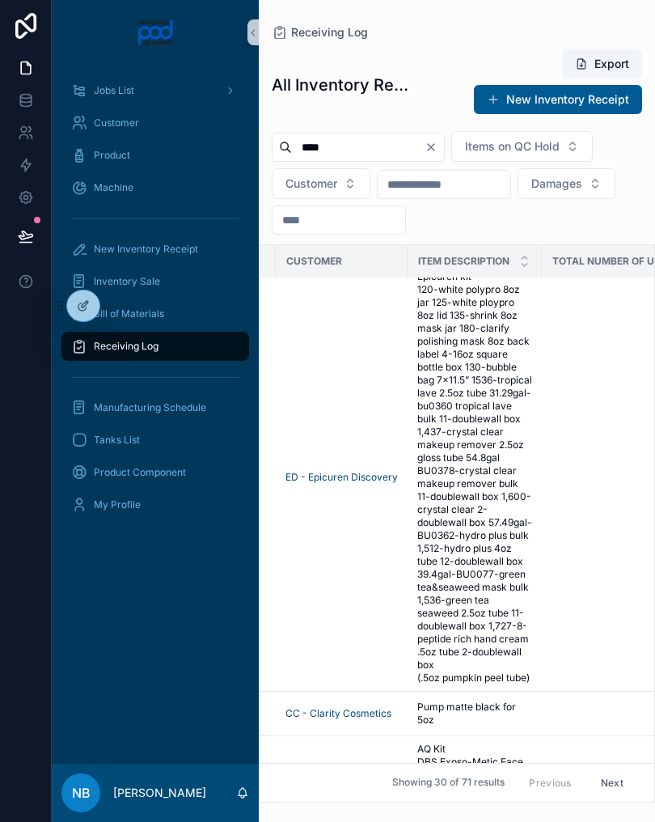
scroll to position [915, 479]
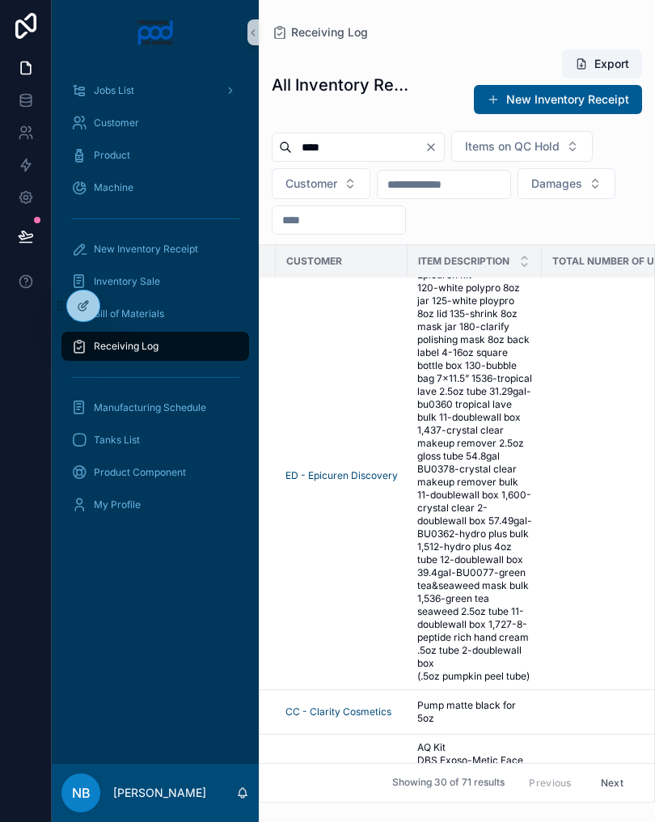
click at [491, 255] on span "3;768 30mlMatte sliver cap & base 1,088 30/50ml Cap/pump Moisturizing mist 1oz" at bounding box center [474, 222] width 115 height 65
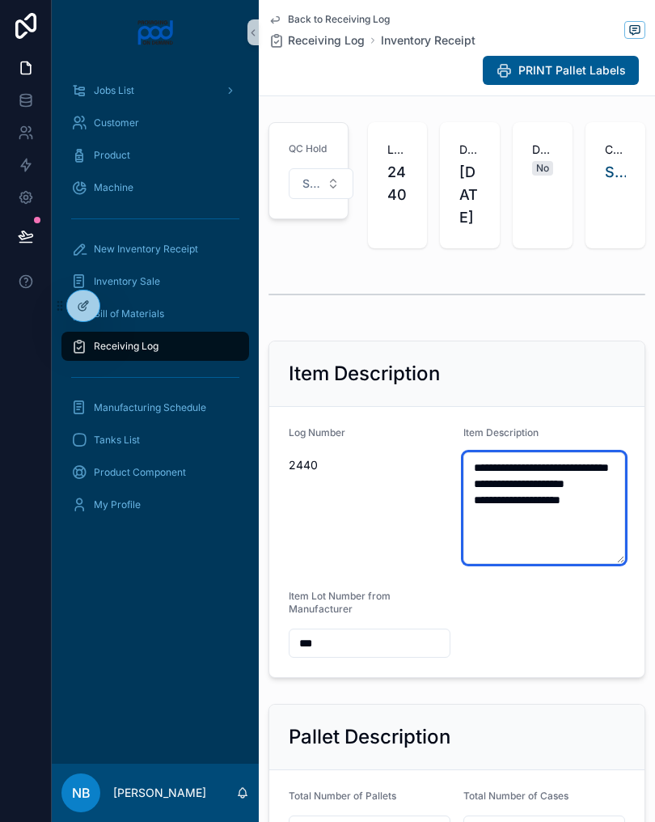
click at [552, 523] on textarea "**********" at bounding box center [544, 508] width 162 height 112
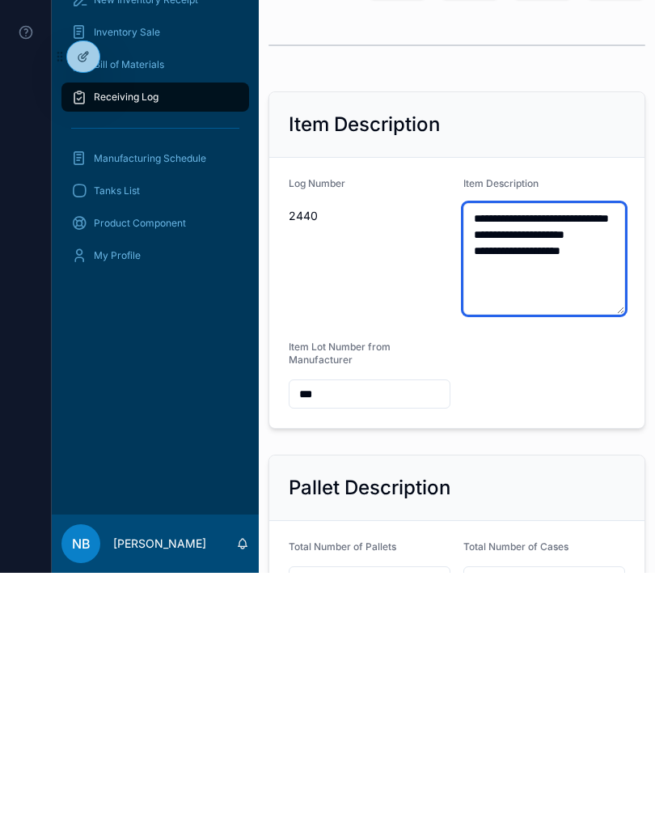
type textarea "**********"
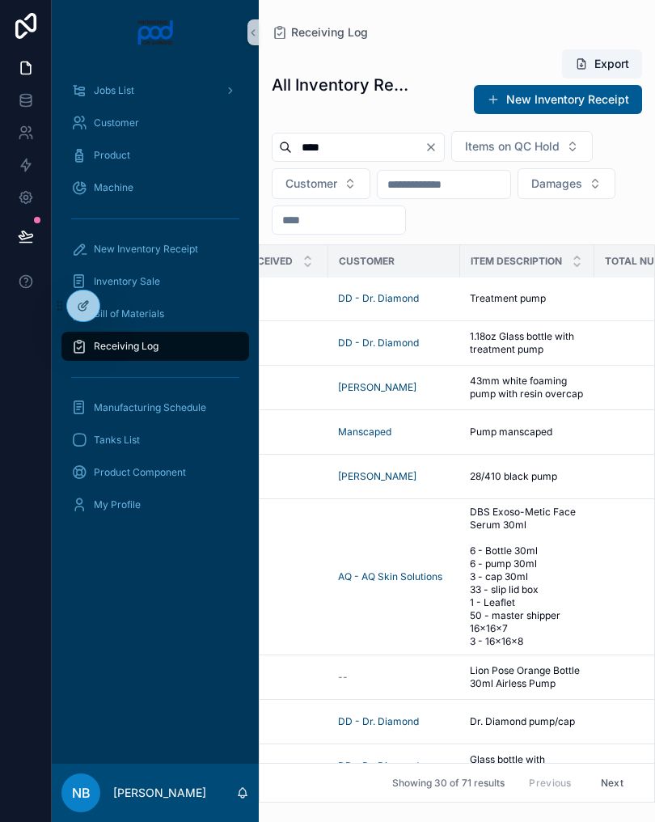
scroll to position [1878, 427]
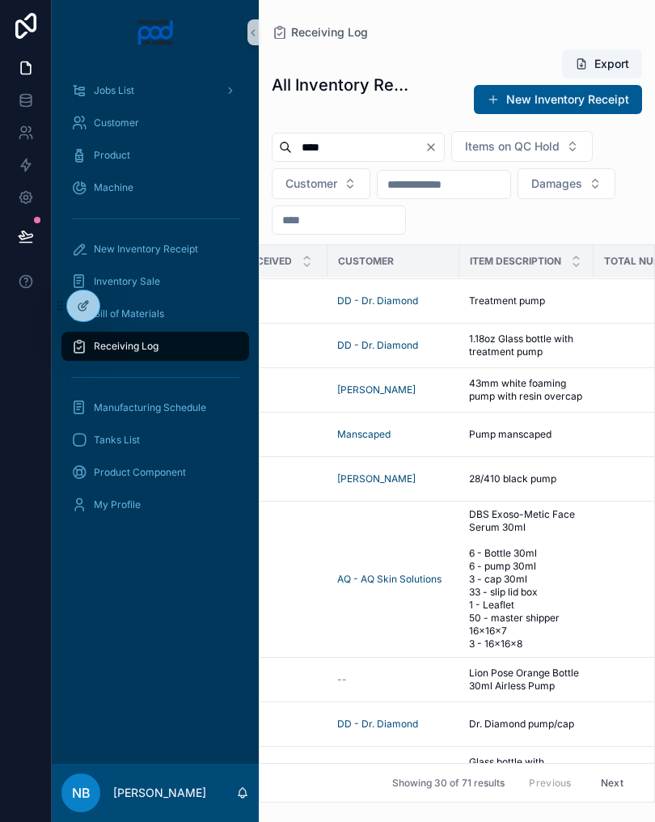
click at [298, 149] on input "****" at bounding box center [358, 147] width 133 height 23
type input "**********"
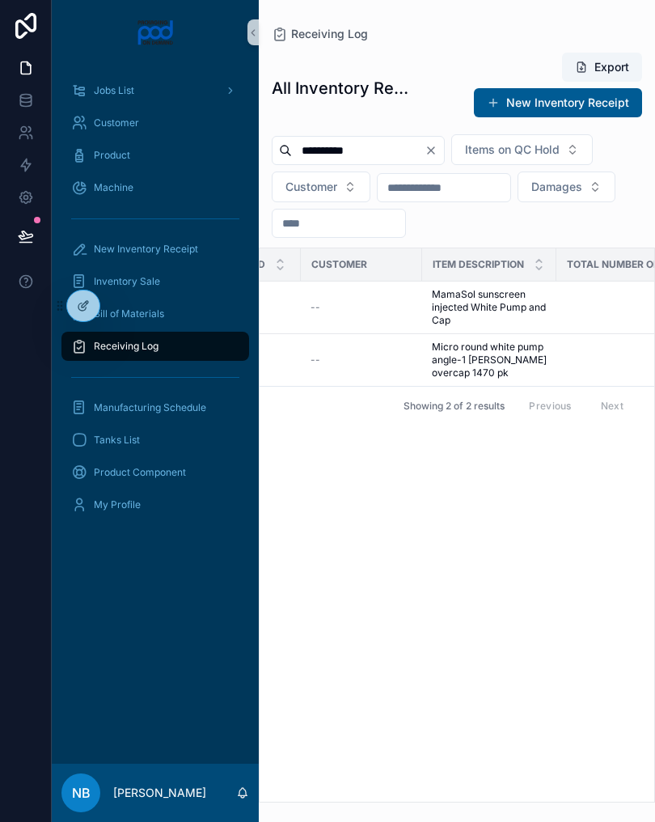
scroll to position [0, 452]
click at [530, 370] on span "Micro round white pump angle-1 [PERSON_NAME] overcap 1470 pk" at bounding box center [481, 359] width 115 height 39
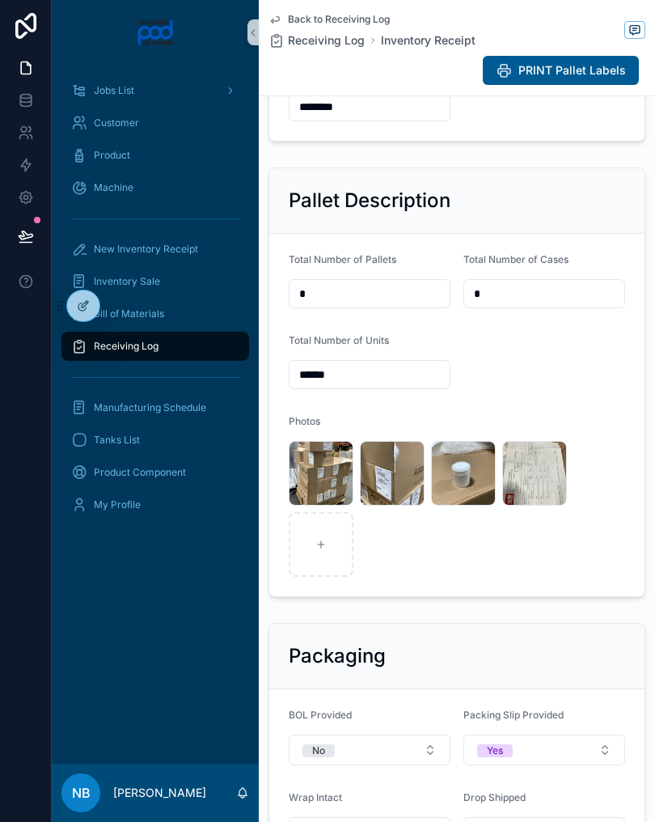
scroll to position [578, 0]
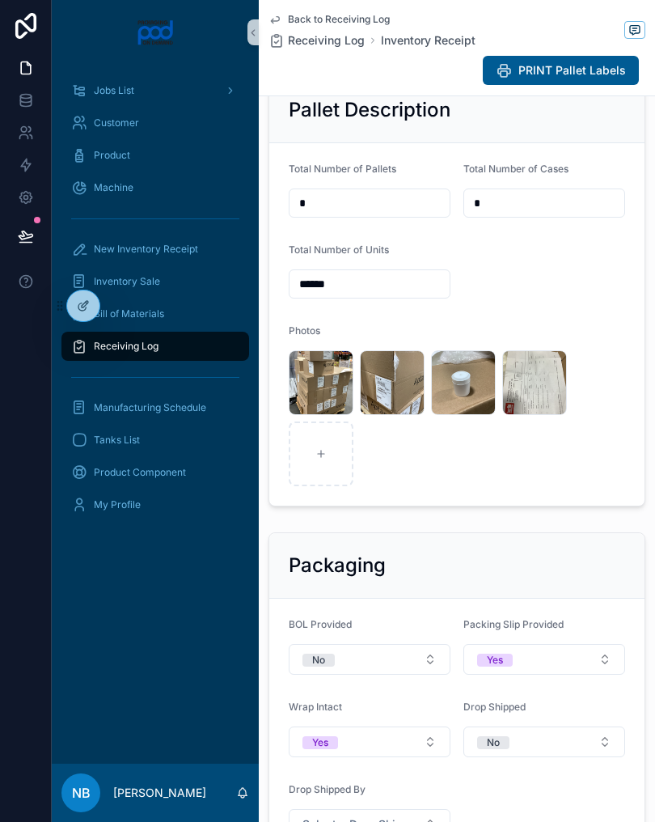
click at [0, 0] on div "image .jpg" at bounding box center [0, 0] width 0 height 0
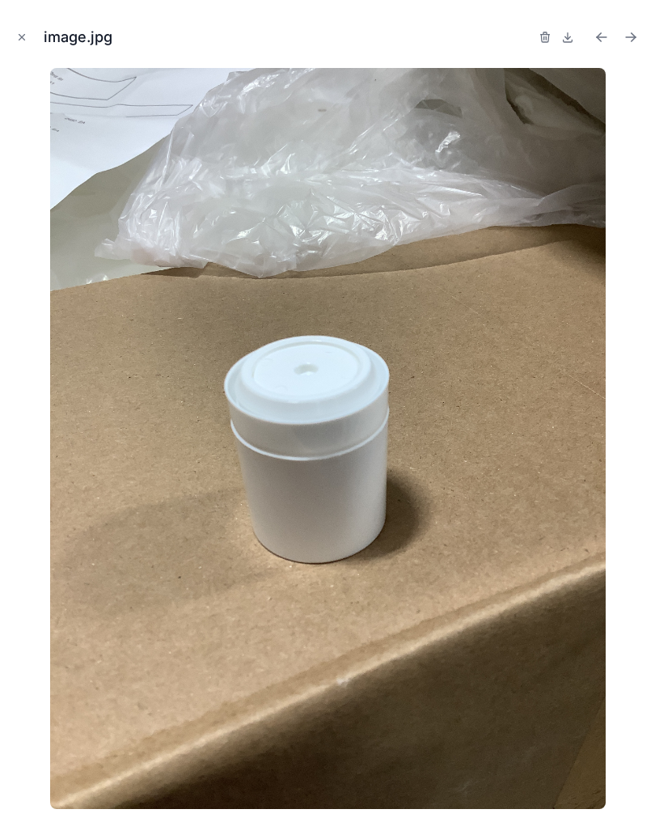
click at [25, 38] on icon "Close modal" at bounding box center [21, 37] width 11 height 11
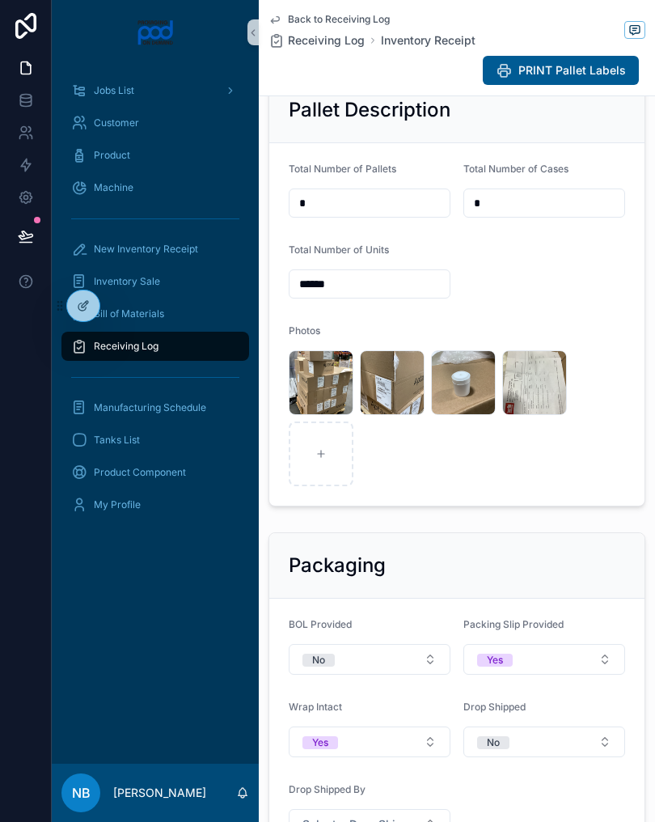
click at [0, 0] on span ".jpg" at bounding box center [0, 0] width 0 height 0
